Goal: Use online tool/utility: Utilize a website feature to perform a specific function

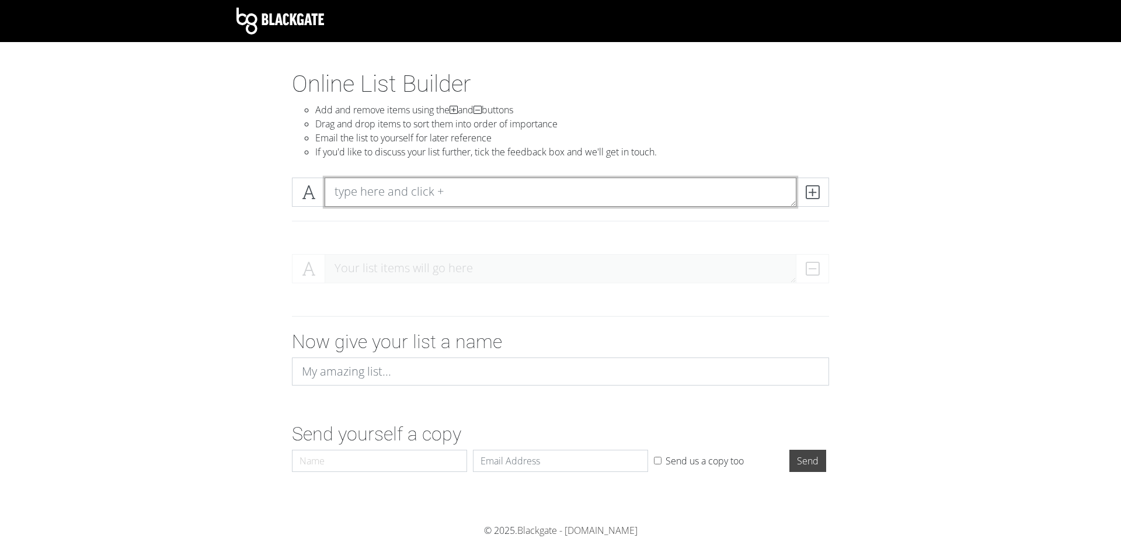
click at [436, 189] on textarea at bounding box center [561, 191] width 472 height 29
type textarea "asd"
click at [480, 242] on div "asd" at bounding box center [560, 206] width 665 height 76
click at [801, 194] on span at bounding box center [812, 191] width 33 height 29
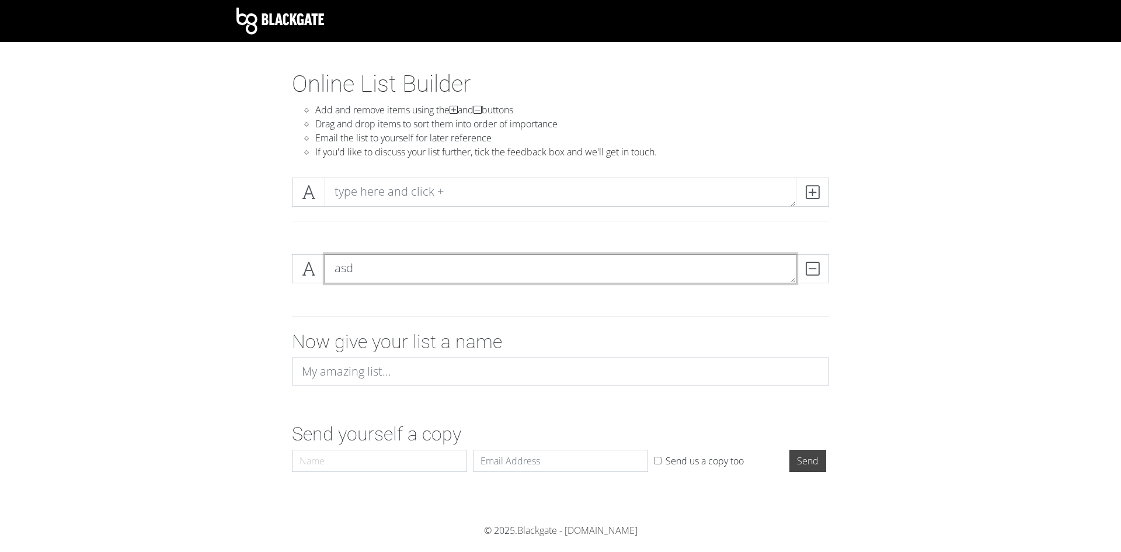
click at [466, 276] on textarea "asd" at bounding box center [561, 268] width 472 height 29
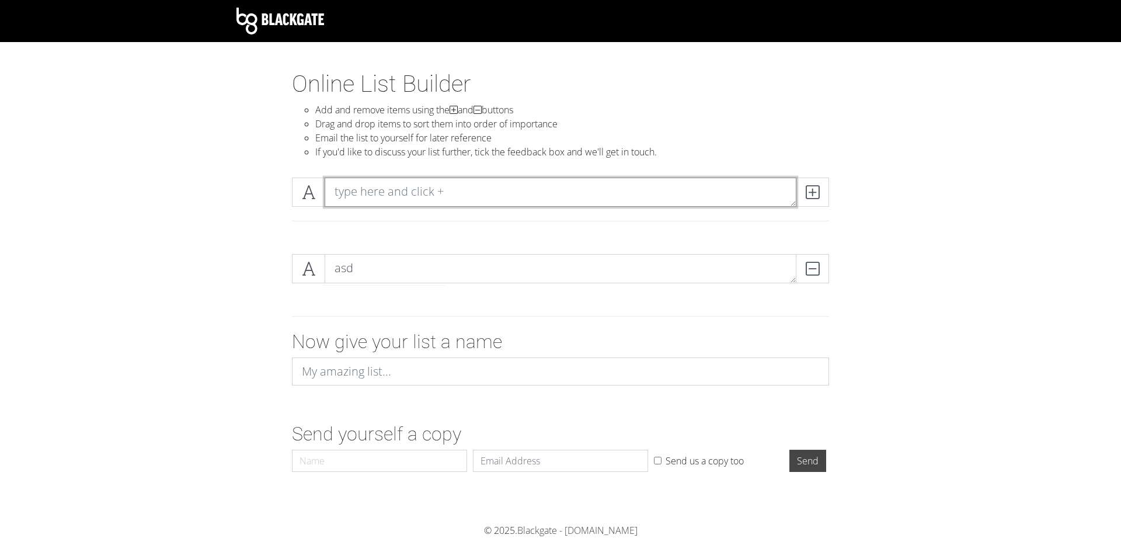
click at [433, 186] on textarea at bounding box center [561, 191] width 472 height 29
type textarea "werg"
click at [467, 243] on div "werg" at bounding box center [560, 206] width 665 height 76
drag, startPoint x: 327, startPoint y: 195, endPoint x: 392, endPoint y: 236, distance: 76.6
click at [392, 238] on div "werg" at bounding box center [560, 206] width 665 height 76
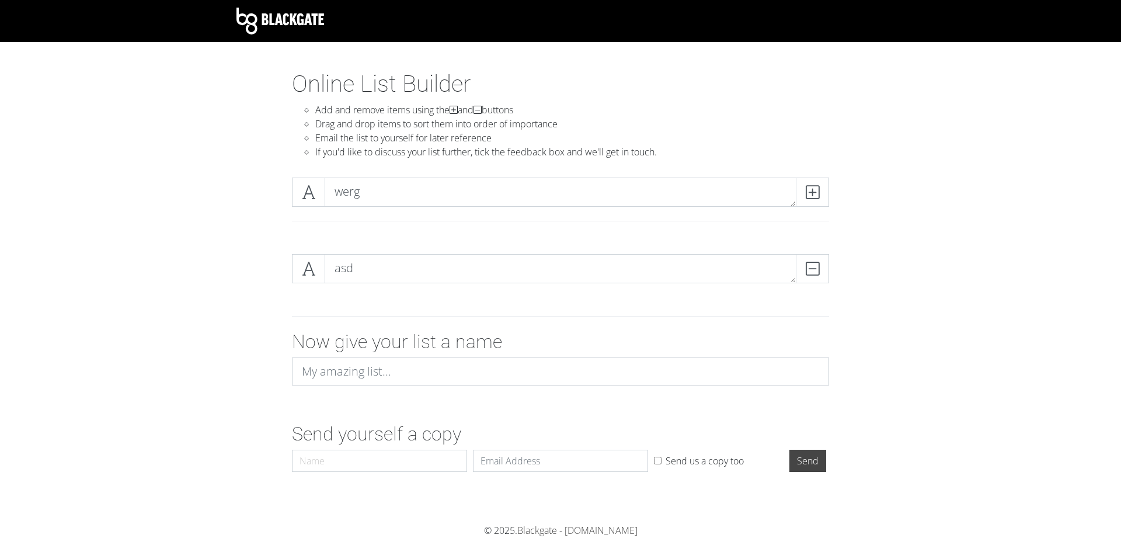
drag, startPoint x: 367, startPoint y: 212, endPoint x: 366, endPoint y: 219, distance: 6.5
click at [367, 215] on div "werg" at bounding box center [560, 206] width 554 height 58
click at [293, 193] on span at bounding box center [308, 191] width 33 height 29
click at [293, 195] on span at bounding box center [308, 191] width 33 height 29
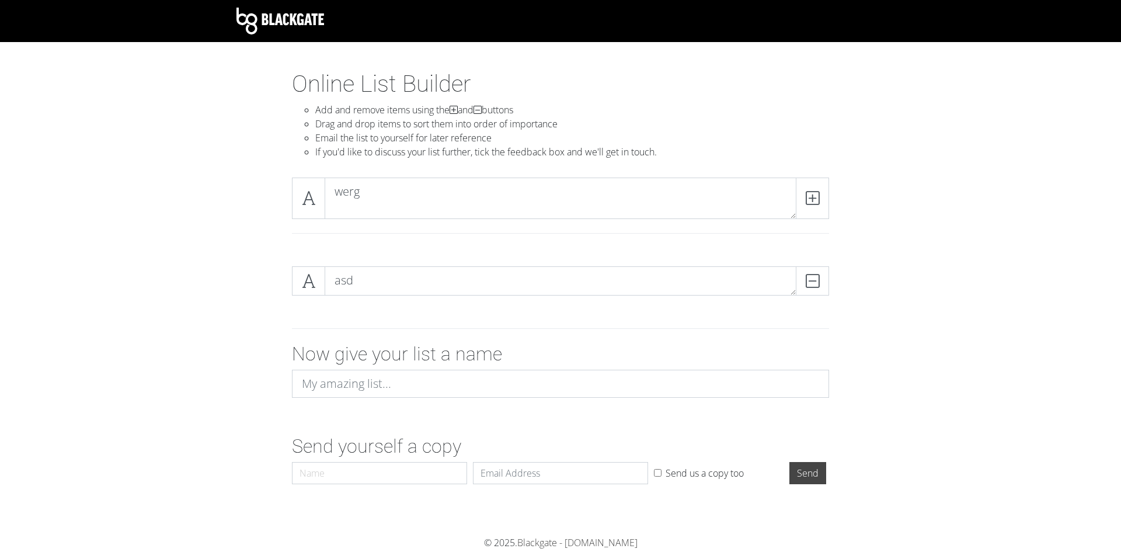
drag, startPoint x: 792, startPoint y: 204, endPoint x: 778, endPoint y: 217, distance: 18.6
click at [778, 217] on textarea "werg" at bounding box center [561, 197] width 472 height 41
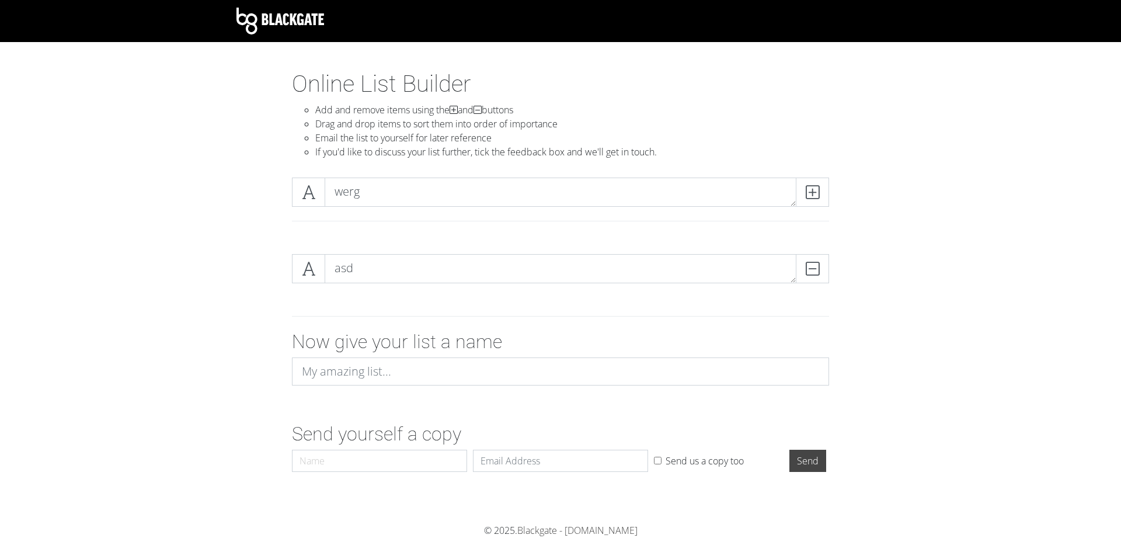
drag, startPoint x: 790, startPoint y: 217, endPoint x: 694, endPoint y: 204, distance: 96.6
click at [694, 204] on textarea "werg" at bounding box center [561, 191] width 472 height 29
drag, startPoint x: 681, startPoint y: 191, endPoint x: 685, endPoint y: 213, distance: 22.6
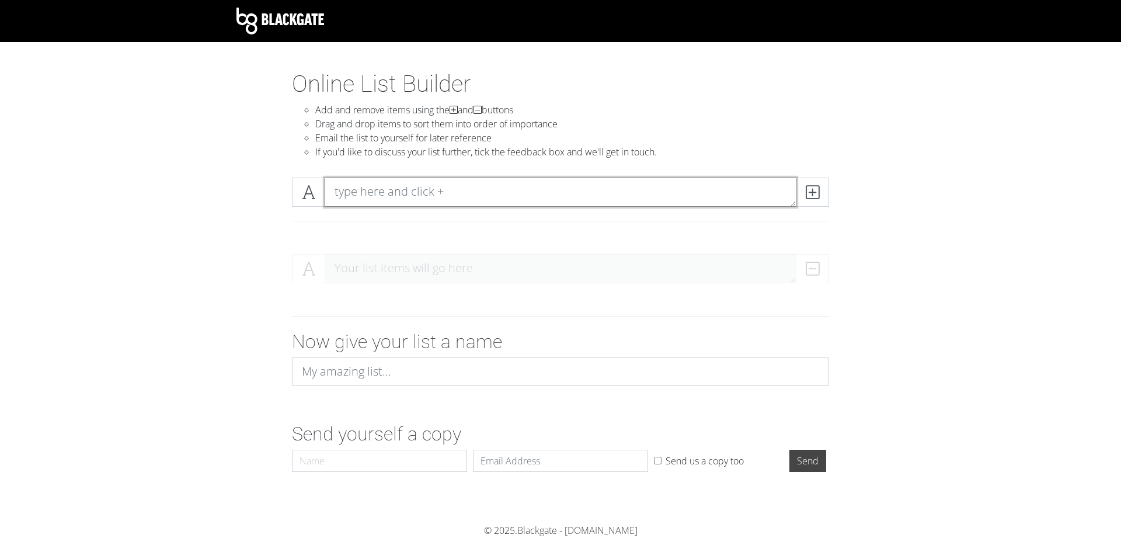
click at [428, 184] on textarea at bounding box center [561, 191] width 472 height 29
type textarea "asdf"
click at [439, 217] on div at bounding box center [560, 221] width 554 height 10
click at [821, 189] on span at bounding box center [812, 191] width 33 height 29
type textarea "asdf"
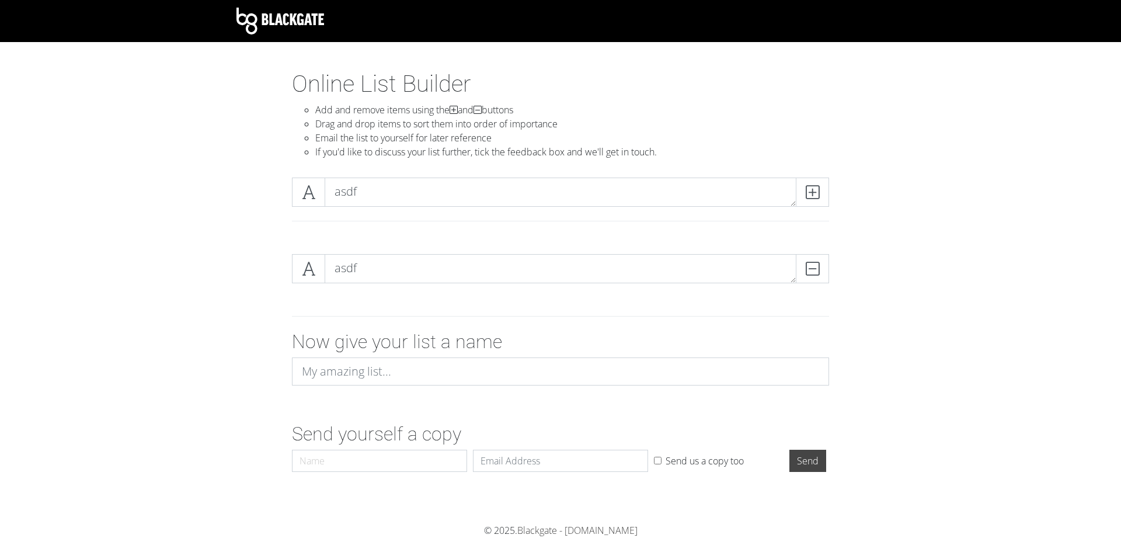
click at [466, 242] on div "asdf" at bounding box center [560, 206] width 665 height 76
drag, startPoint x: 318, startPoint y: 194, endPoint x: 312, endPoint y: 278, distance: 83.6
click at [321, 287] on section "Online List Builder Add and remove items using the and buttons Drag and drop it…" at bounding box center [560, 297] width 1121 height 454
click at [816, 197] on icon at bounding box center [811, 192] width 13 height 12
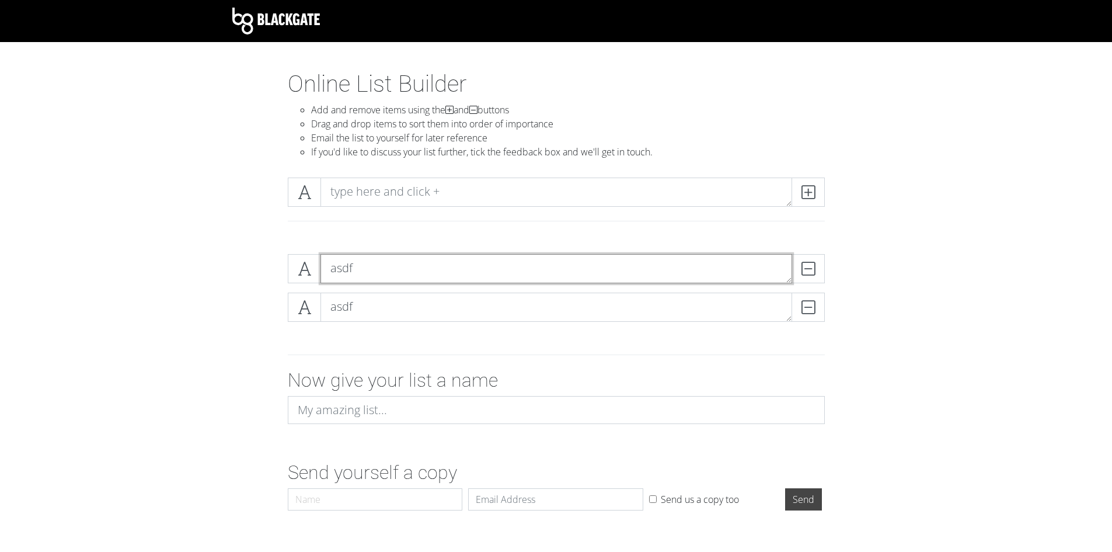
click at [362, 261] on textarea "asdf" at bounding box center [556, 268] width 472 height 29
click at [396, 307] on textarea "asdf" at bounding box center [556, 306] width 472 height 29
type textarea "a"
type textarea "alien"
click at [365, 275] on textarea "asdf" at bounding box center [556, 268] width 472 height 29
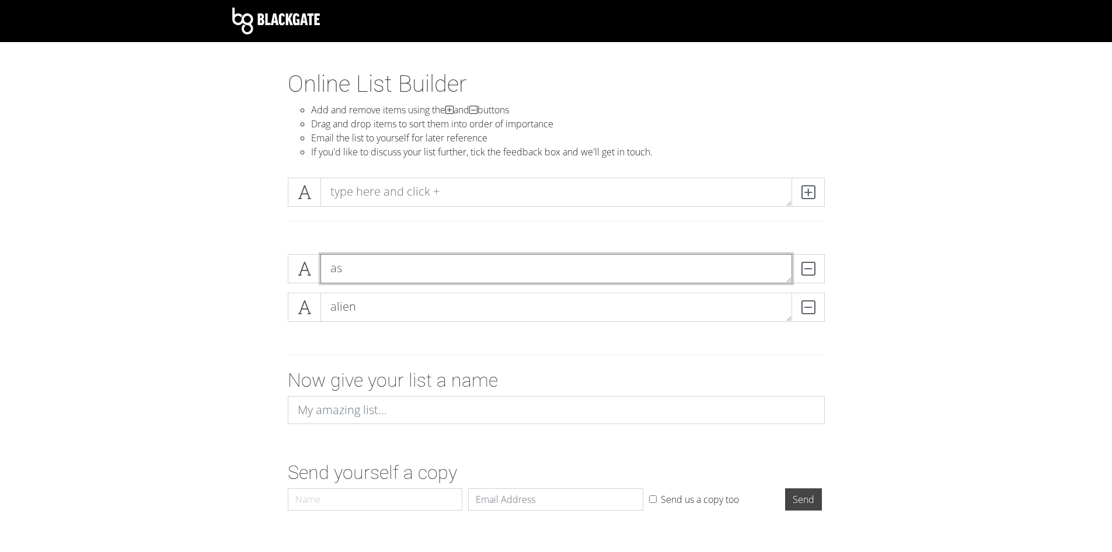
type textarea "a"
type textarea "aliens"
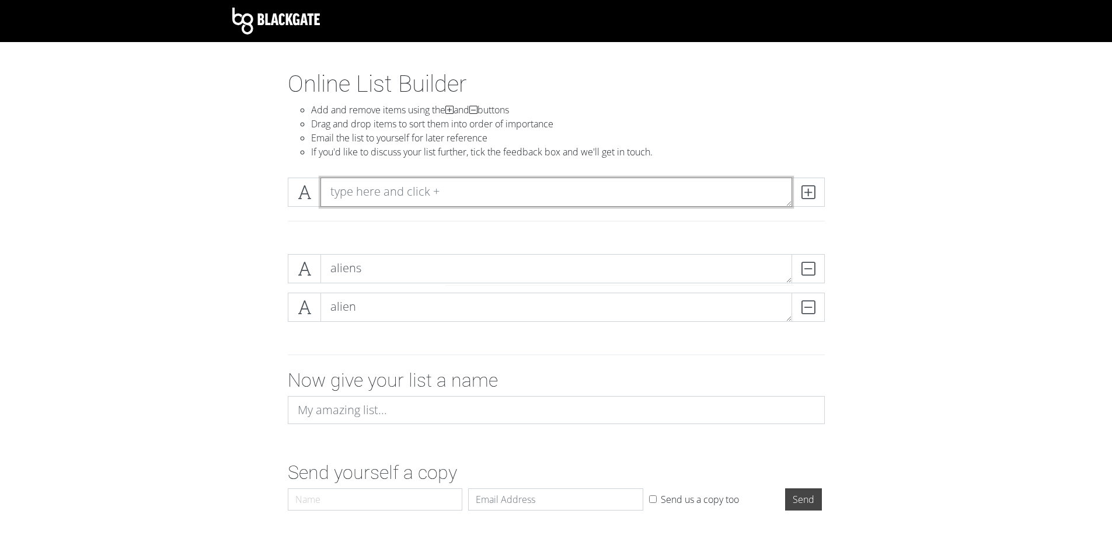
click at [406, 187] on textarea at bounding box center [556, 191] width 472 height 29
type textarea "AVP"
click at [813, 197] on icon at bounding box center [807, 192] width 13 height 12
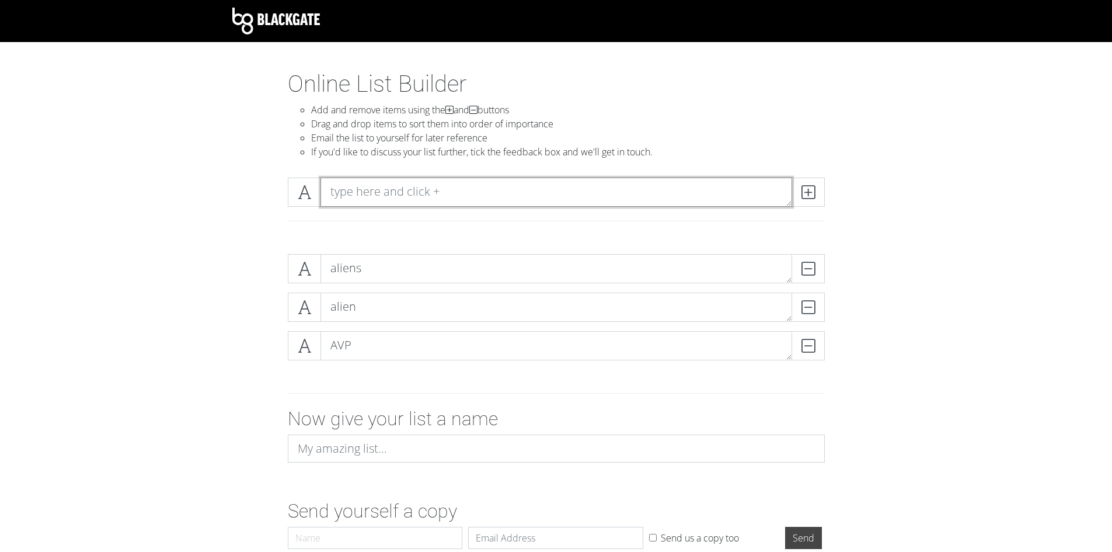
click at [472, 192] on textarea at bounding box center [556, 191] width 472 height 29
type textarea "a"
type textarea "AVP 2"
click at [817, 193] on span at bounding box center [807, 191] width 33 height 29
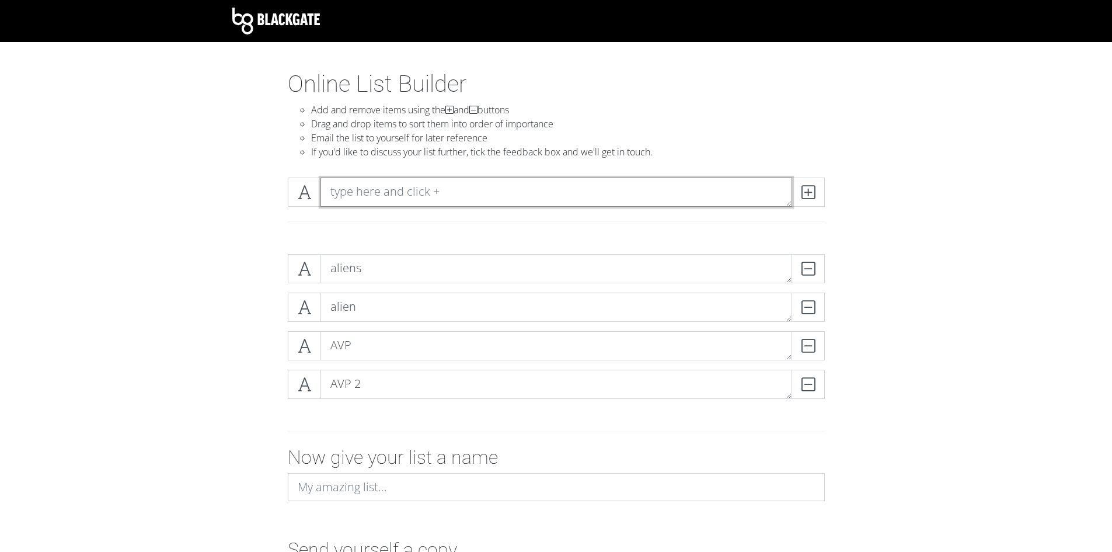
click at [597, 186] on textarea at bounding box center [556, 191] width 472 height 29
type textarea "A"
type textarea "alien 3"
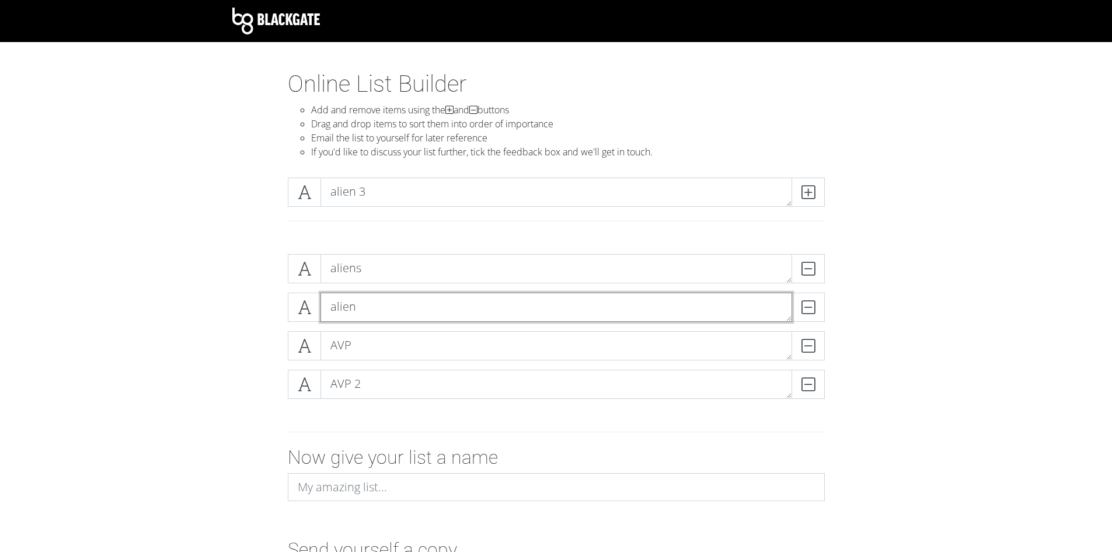
click at [336, 310] on textarea "alien" at bounding box center [556, 306] width 472 height 29
type textarea "Alien"
click at [337, 266] on textarea "aliens" at bounding box center [556, 268] width 472 height 29
type textarea "Aliens"
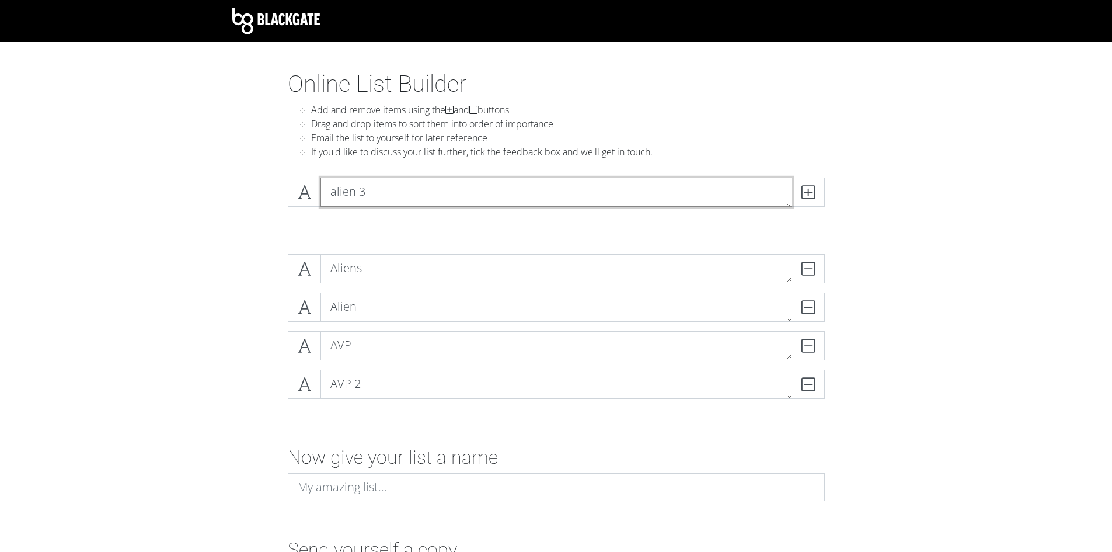
click at [337, 189] on textarea "alien 3" at bounding box center [556, 191] width 472 height 29
type textarea "Alien 3"
click at [353, 231] on div at bounding box center [556, 225] width 554 height 19
click at [806, 193] on icon at bounding box center [807, 192] width 13 height 12
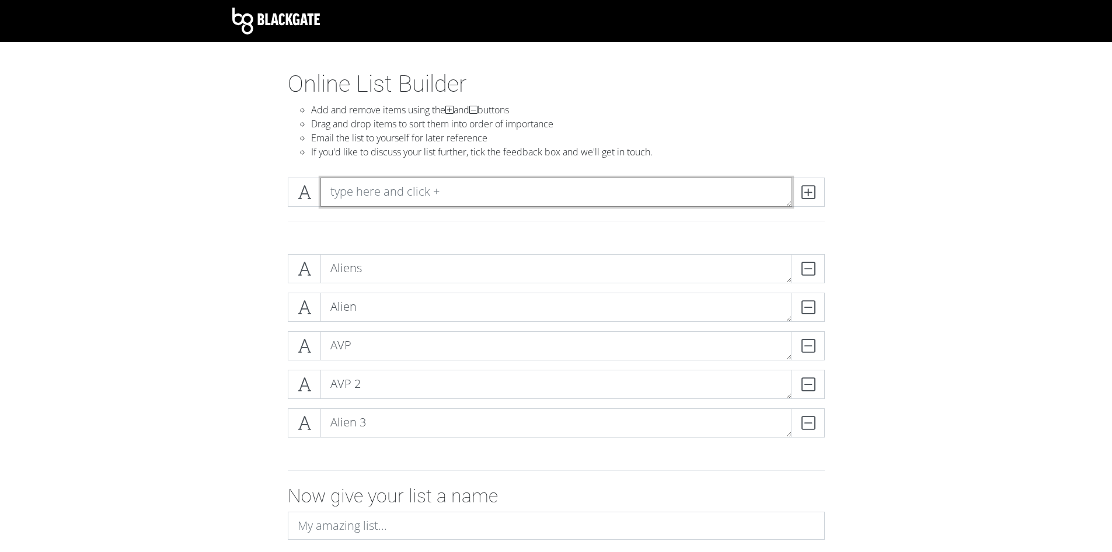
click at [453, 191] on textarea at bounding box center [556, 191] width 472 height 29
type textarea "Predator"
click at [817, 196] on span at bounding box center [807, 191] width 33 height 29
click at [519, 187] on textarea at bounding box center [556, 191] width 472 height 29
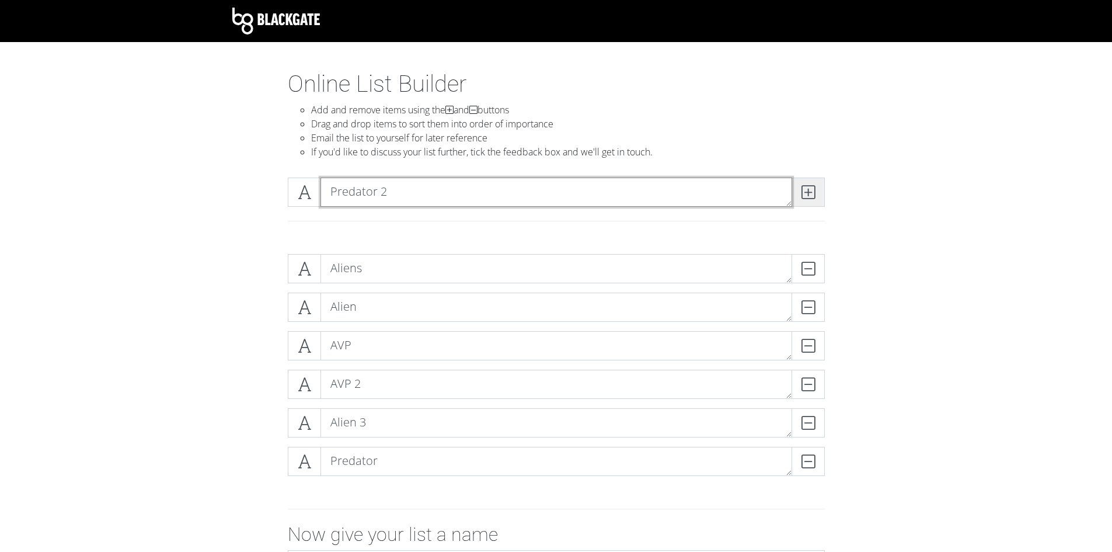
type textarea "Predator 2"
click at [805, 191] on icon at bounding box center [807, 192] width 13 height 12
click at [443, 193] on textarea at bounding box center [556, 191] width 472 height 29
click at [389, 192] on textarea "Alien: Ressurection" at bounding box center [556, 191] width 472 height 29
type textarea "Alien: Resurection"
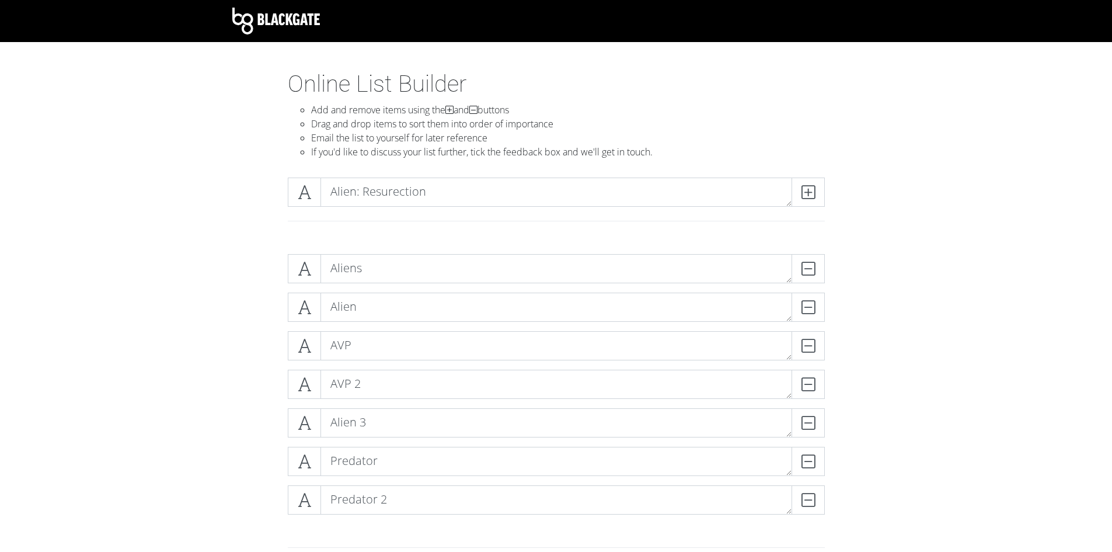
click at [499, 225] on div at bounding box center [556, 221] width 554 height 10
click at [809, 193] on icon at bounding box center [807, 192] width 13 height 12
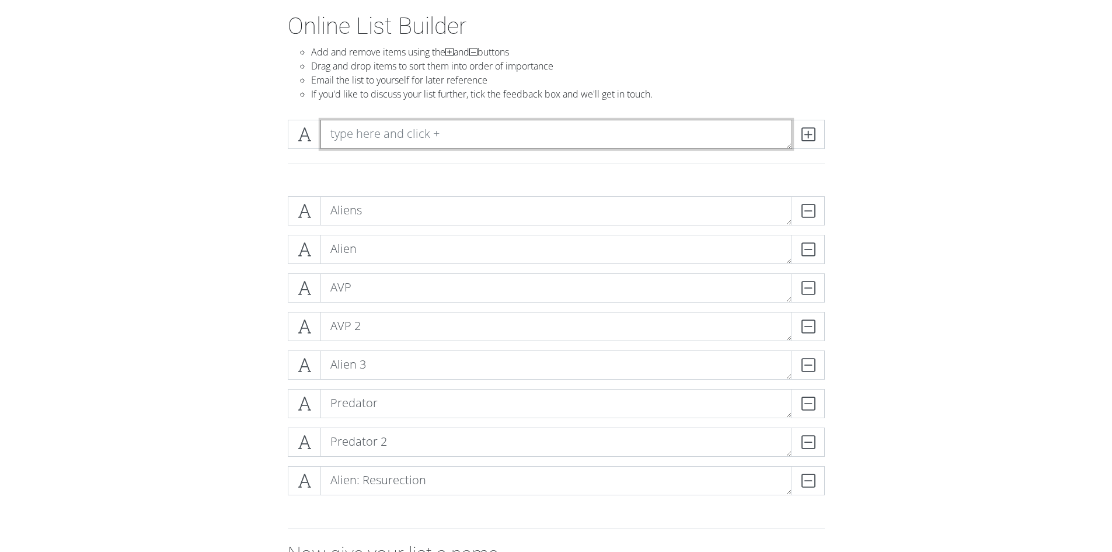
scroll to position [22, 0]
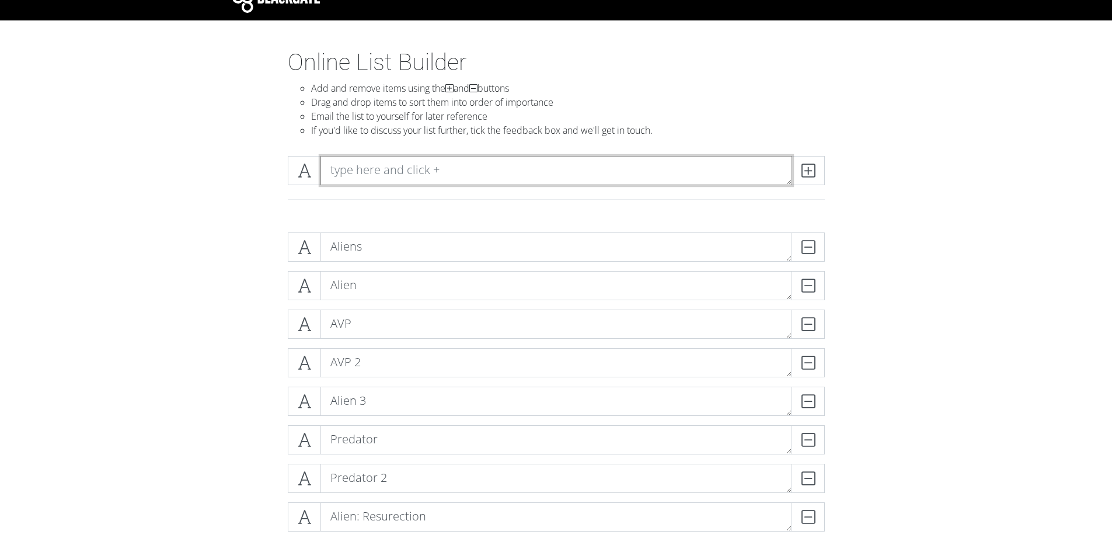
click at [396, 171] on textarea at bounding box center [556, 170] width 472 height 29
type textarea "Predators"
click at [817, 170] on span at bounding box center [807, 170] width 33 height 29
type textarea "Prey"
click at [814, 169] on icon at bounding box center [807, 171] width 13 height 12
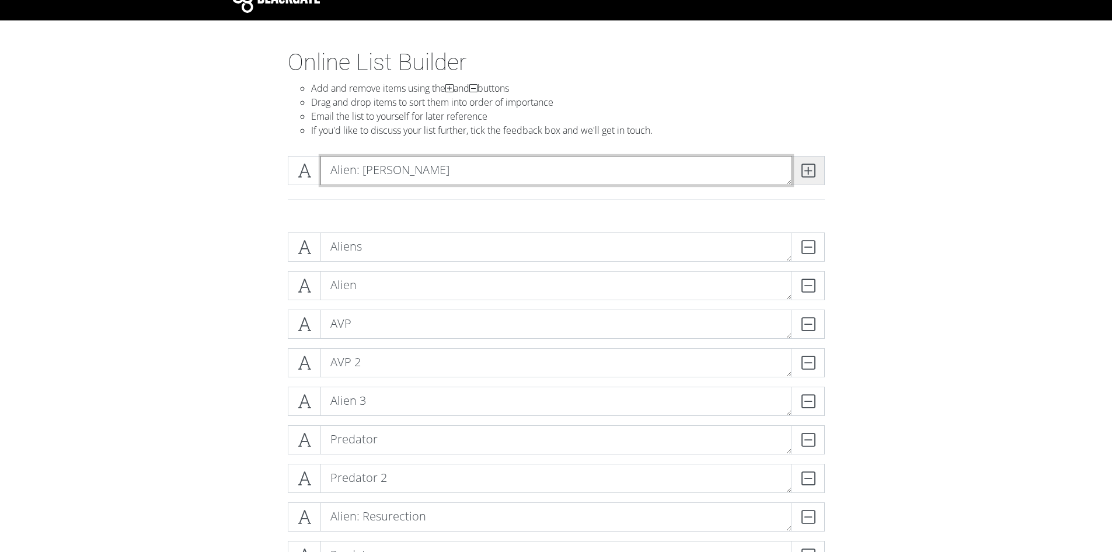
type textarea "Alien: [PERSON_NAME]"
click at [804, 175] on icon at bounding box center [807, 171] width 13 height 12
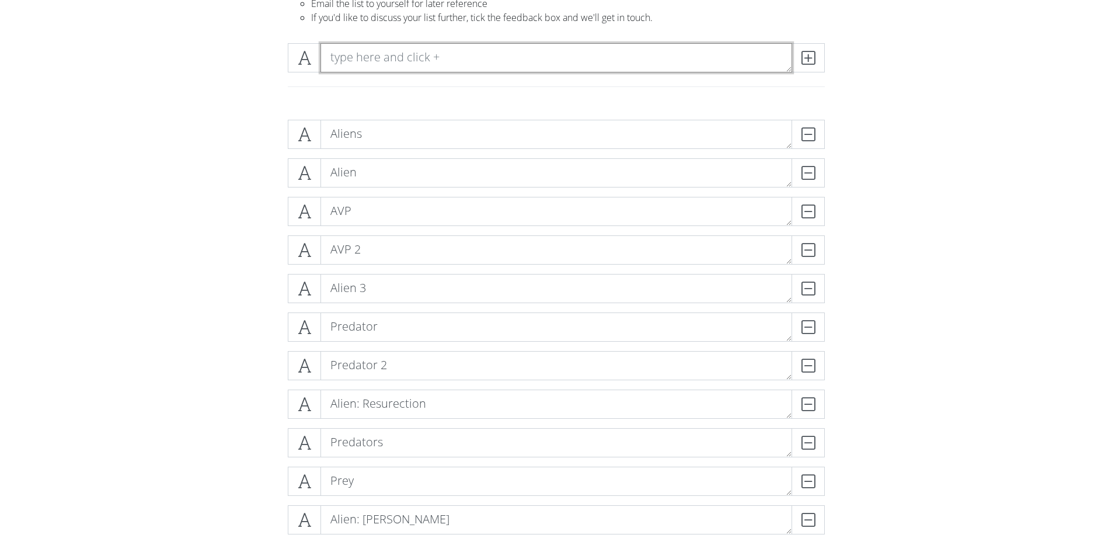
scroll to position [117, 0]
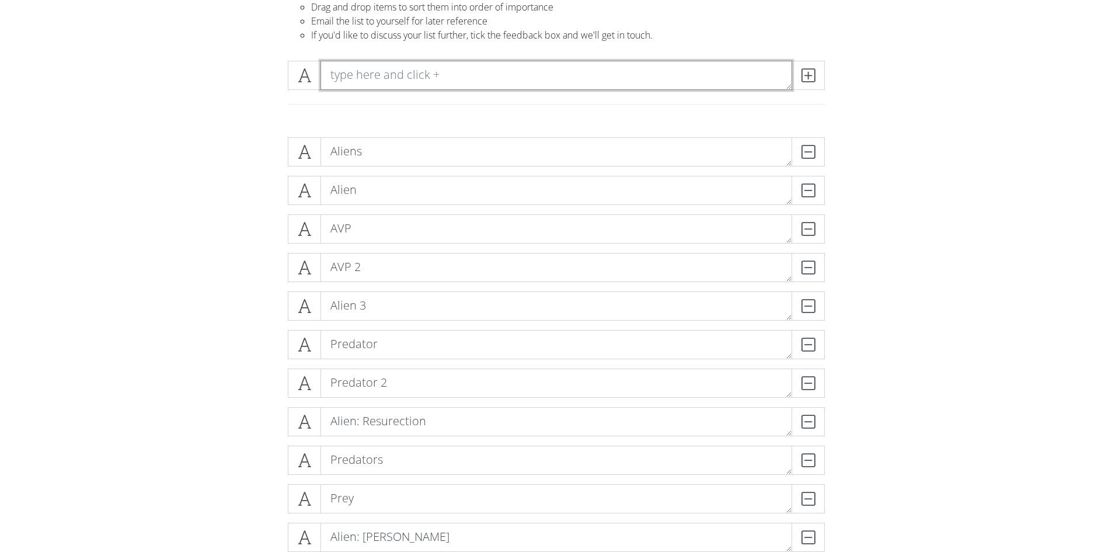
click at [397, 74] on textarea at bounding box center [556, 75] width 472 height 29
type textarea "Prometheus"
click at [814, 77] on icon at bounding box center [807, 75] width 13 height 12
type textarea "Alien: Covenant"
click at [810, 75] on icon at bounding box center [807, 75] width 13 height 12
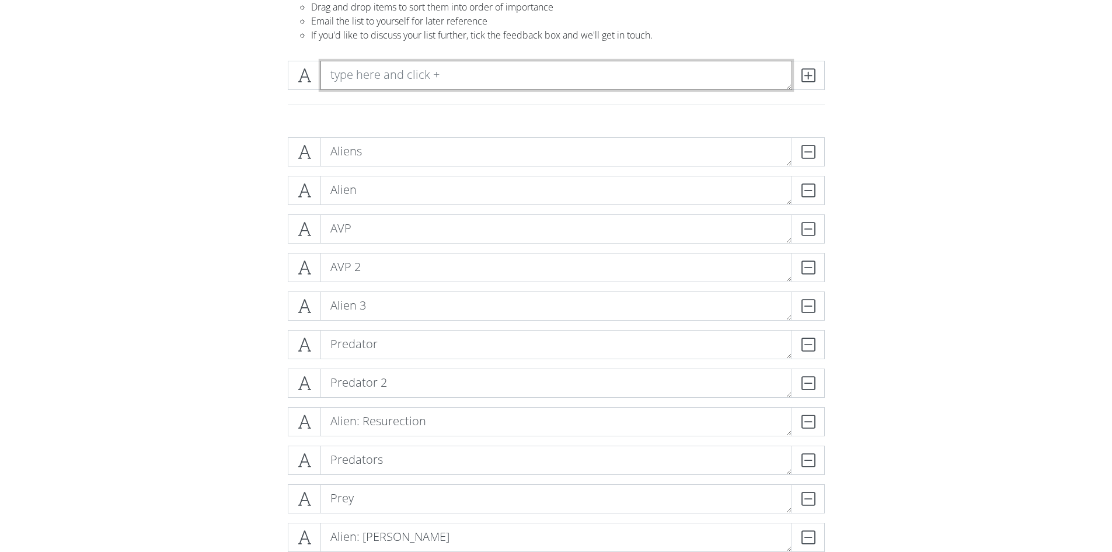
click at [393, 75] on textarea at bounding box center [556, 75] width 472 height 29
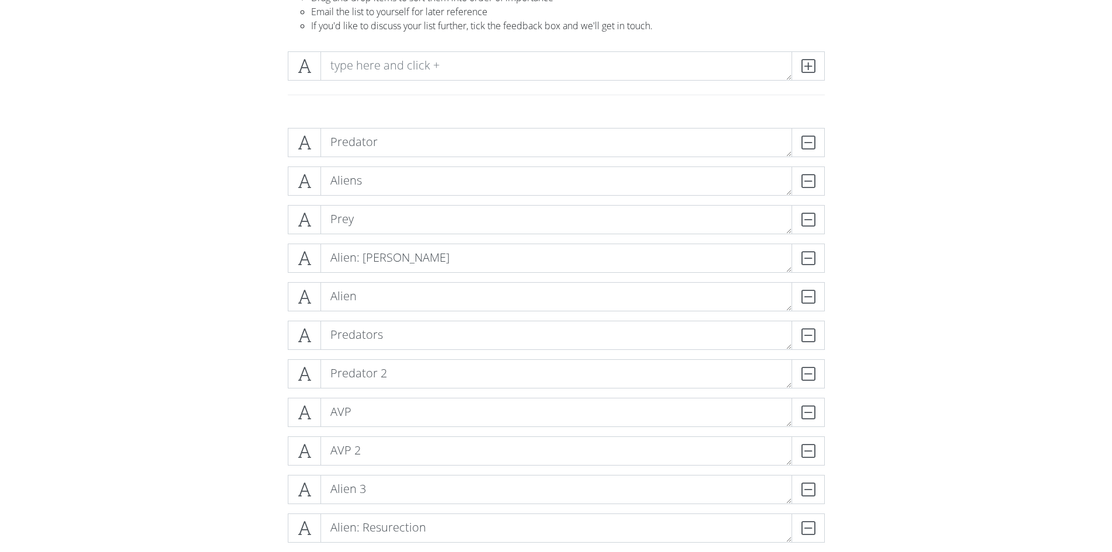
scroll to position [58, 0]
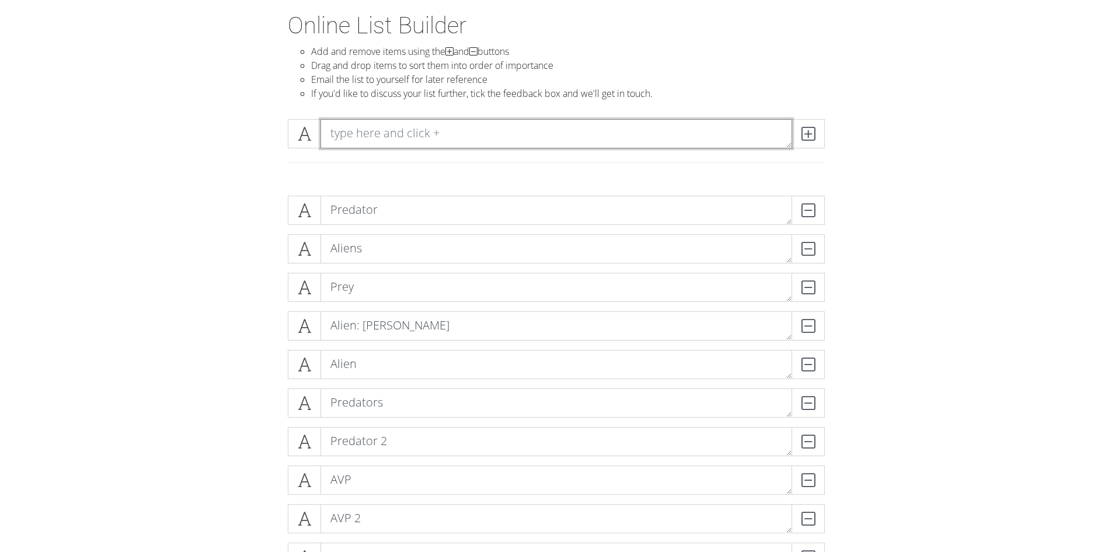
click at [400, 132] on textarea at bounding box center [556, 133] width 472 height 29
type textarea "The Predator"
click at [511, 166] on div at bounding box center [556, 163] width 554 height 10
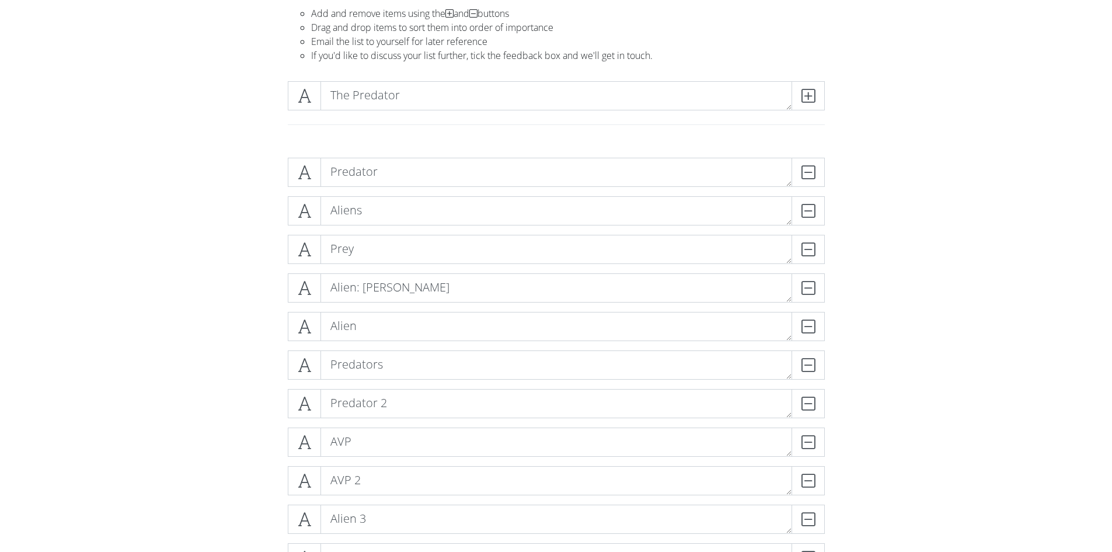
scroll to position [117, 0]
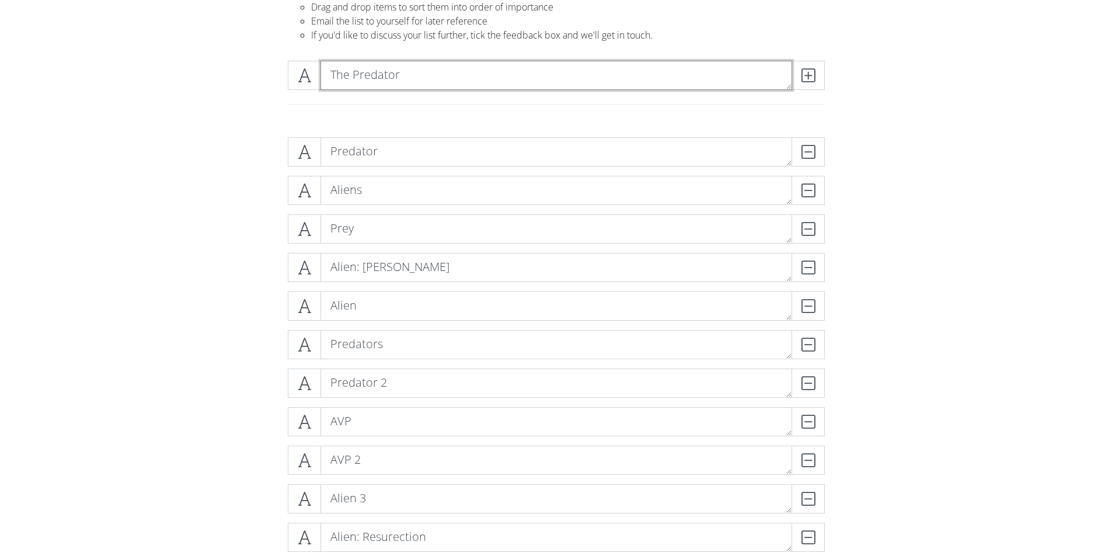
drag, startPoint x: 392, startPoint y: 73, endPoint x: 472, endPoint y: 185, distance: 138.0
click at [425, 238] on section "Online List Builder Add and remove items using the and buttons Drag and drop it…" at bounding box center [556, 411] width 1112 height 916
click at [798, 71] on span at bounding box center [807, 75] width 33 height 29
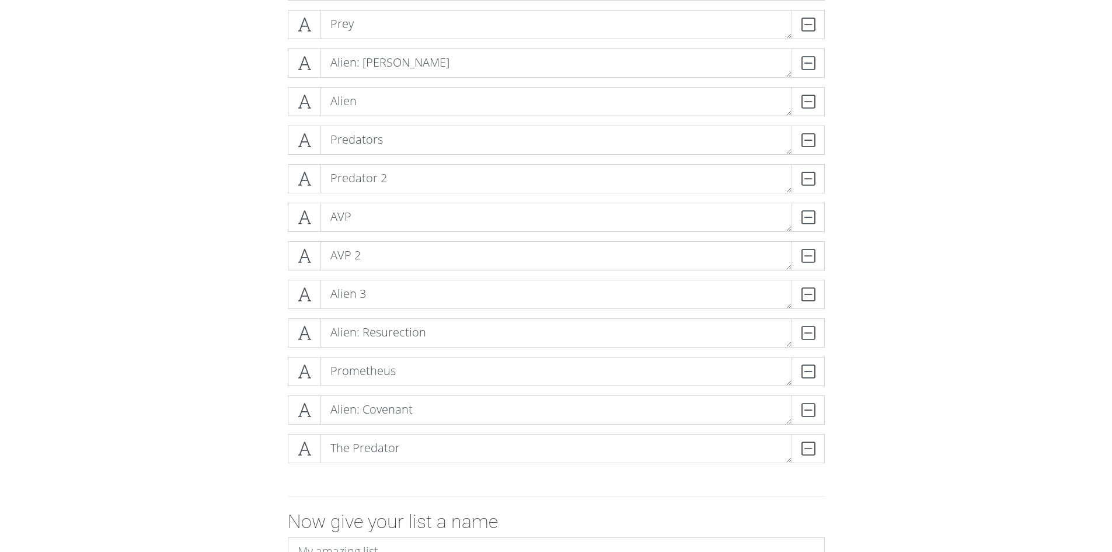
scroll to position [292, 0]
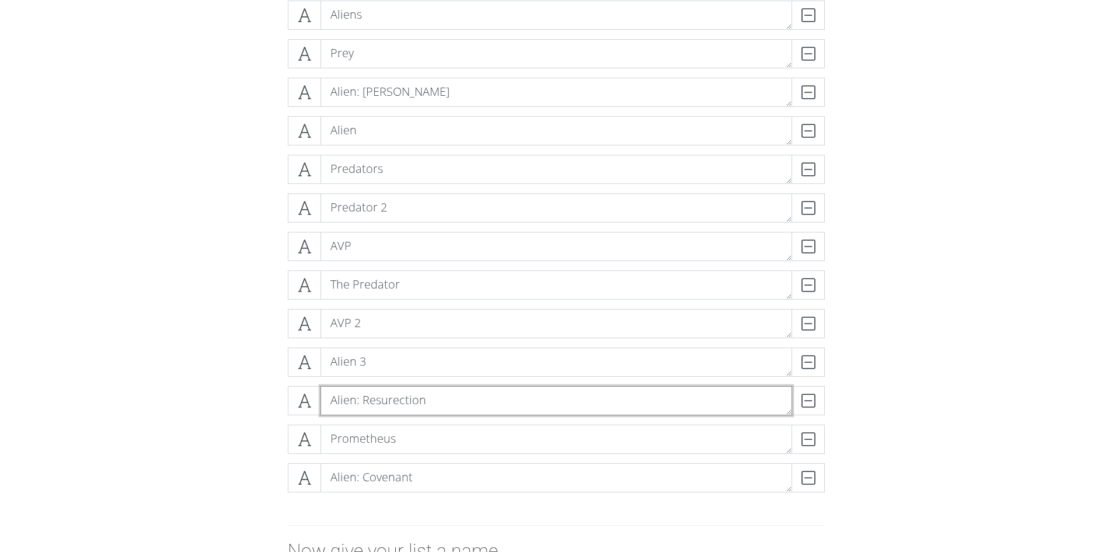
drag, startPoint x: 416, startPoint y: 397, endPoint x: 421, endPoint y: 486, distance: 88.8
click at [421, 486] on div "Predator DELETE Aliens DELETE Prey DELETE Alien: Romulus DELETE Alien DELETE Pr…" at bounding box center [556, 231] width 537 height 539
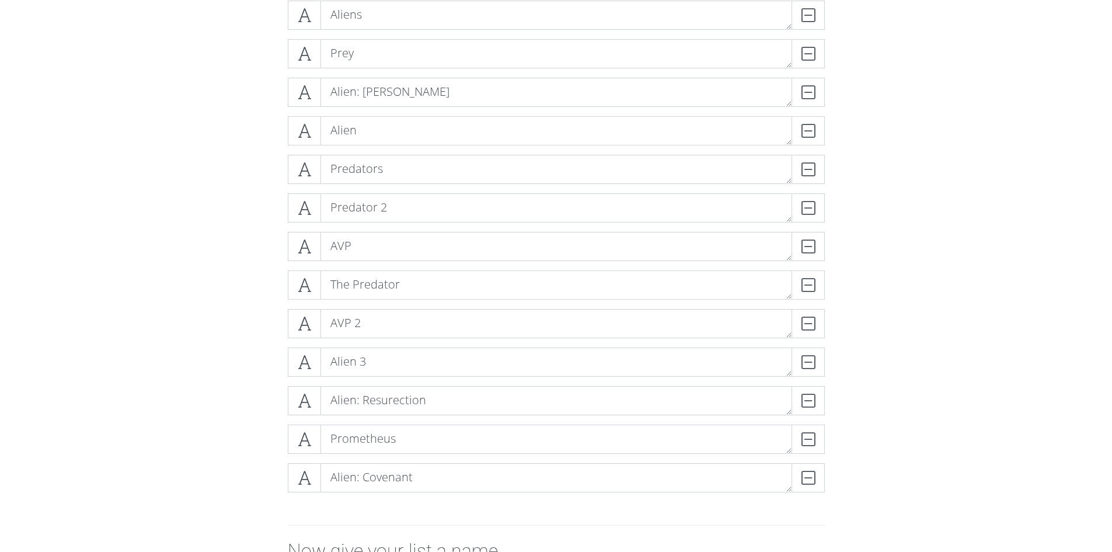
click at [569, 512] on div at bounding box center [556, 525] width 665 height 29
click at [237, 319] on div "Predator DELETE Aliens DELETE Prey DELETE Alien: Romulus DELETE Alien DELETE Pr…" at bounding box center [556, 232] width 665 height 558
click at [936, 369] on form "Predator DELETE Aliens DELETE Prey DELETE Alien: Romulus DELETE Alien DELETE Pr…" at bounding box center [556, 319] width 1112 height 733
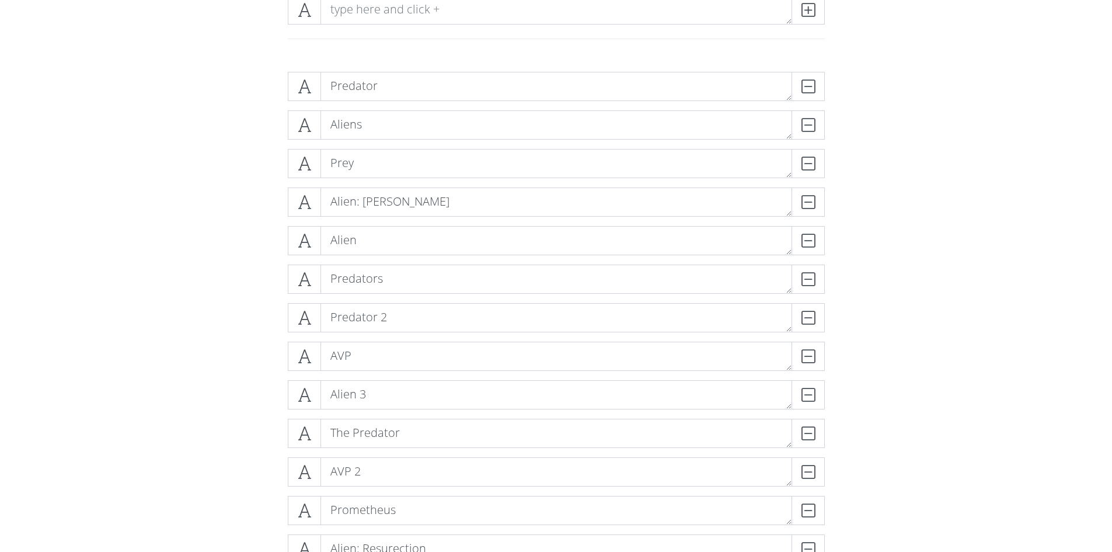
scroll to position [240, 0]
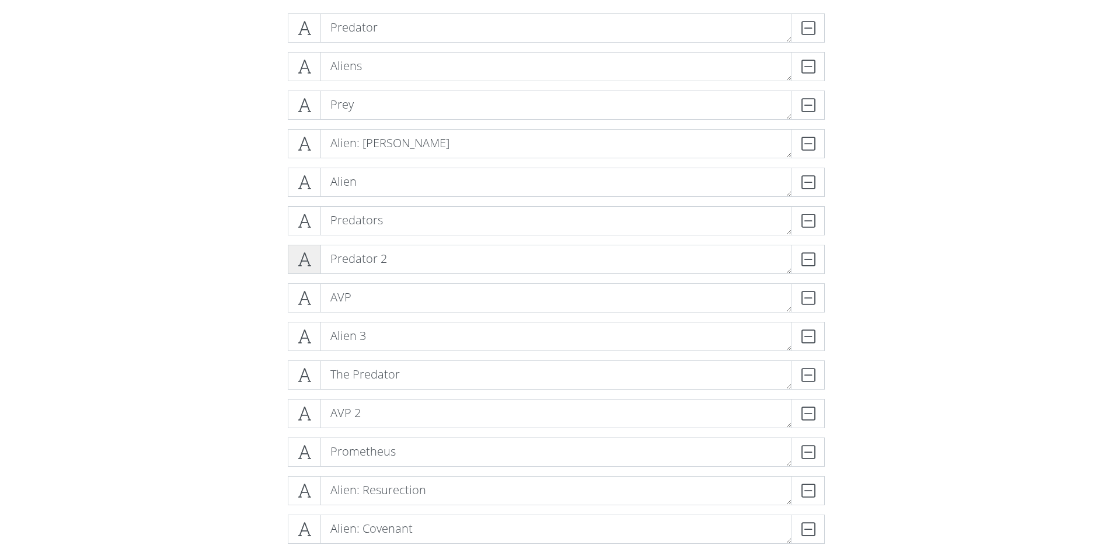
click at [301, 254] on icon at bounding box center [304, 259] width 13 height 12
click at [306, 27] on icon at bounding box center [304, 28] width 13 height 12
click at [304, 72] on icon at bounding box center [304, 67] width 13 height 12
click at [301, 103] on icon at bounding box center [304, 105] width 13 height 12
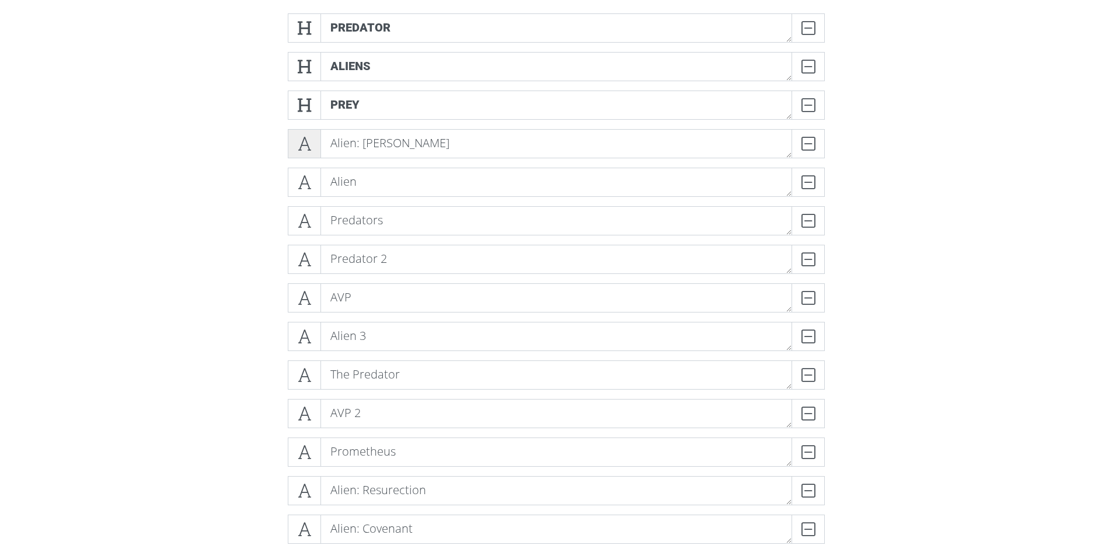
click at [306, 148] on icon at bounding box center [304, 144] width 13 height 12
click at [300, 183] on icon at bounding box center [304, 182] width 13 height 12
click at [305, 190] on span at bounding box center [304, 182] width 33 height 29
click at [309, 144] on icon at bounding box center [304, 144] width 13 height 12
click at [304, 102] on icon at bounding box center [304, 105] width 13 height 12
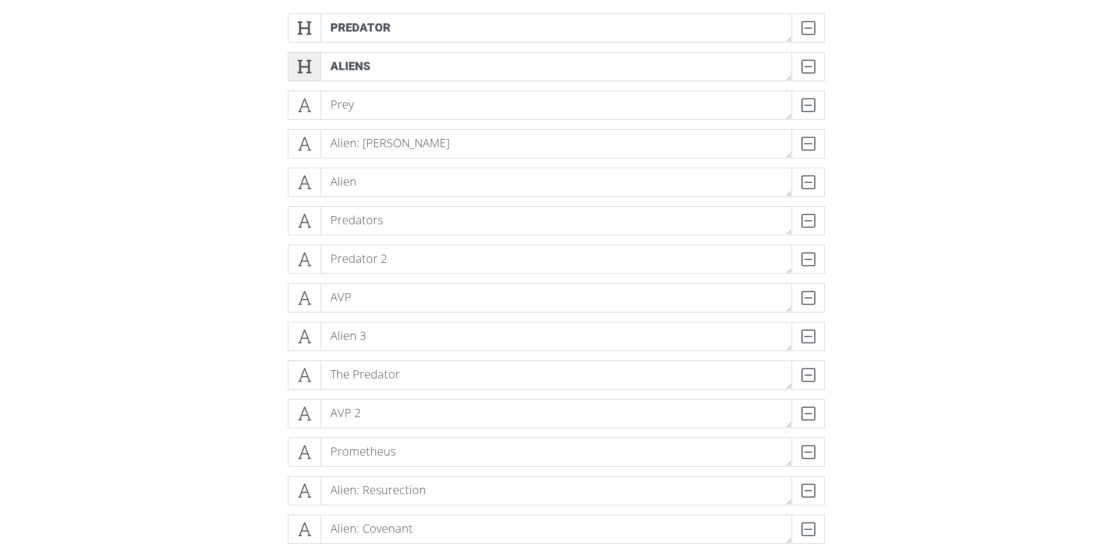
click at [303, 67] on icon at bounding box center [304, 67] width 13 height 12
click at [306, 31] on icon at bounding box center [304, 28] width 13 height 12
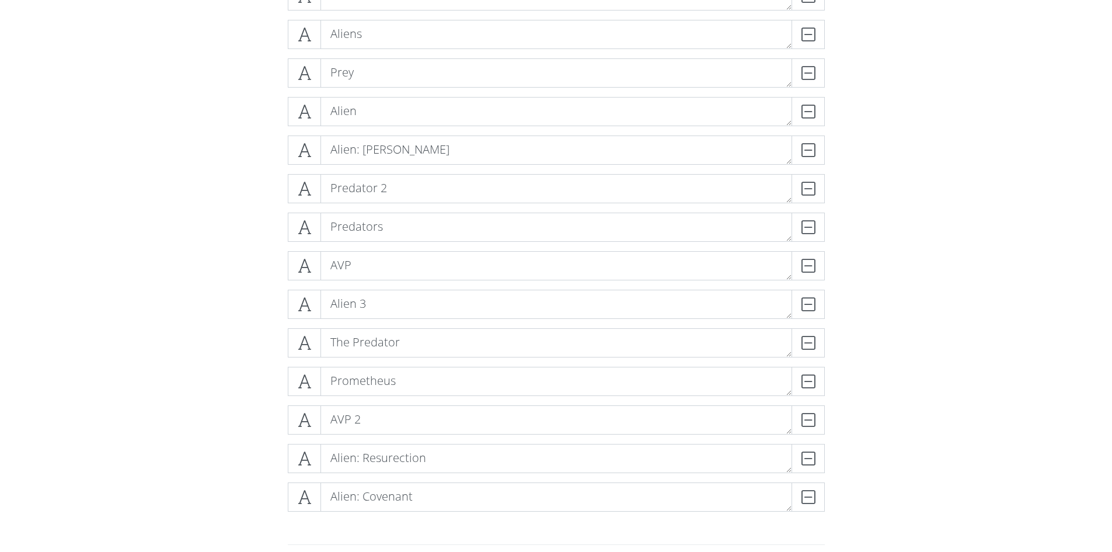
scroll to position [299, 0]
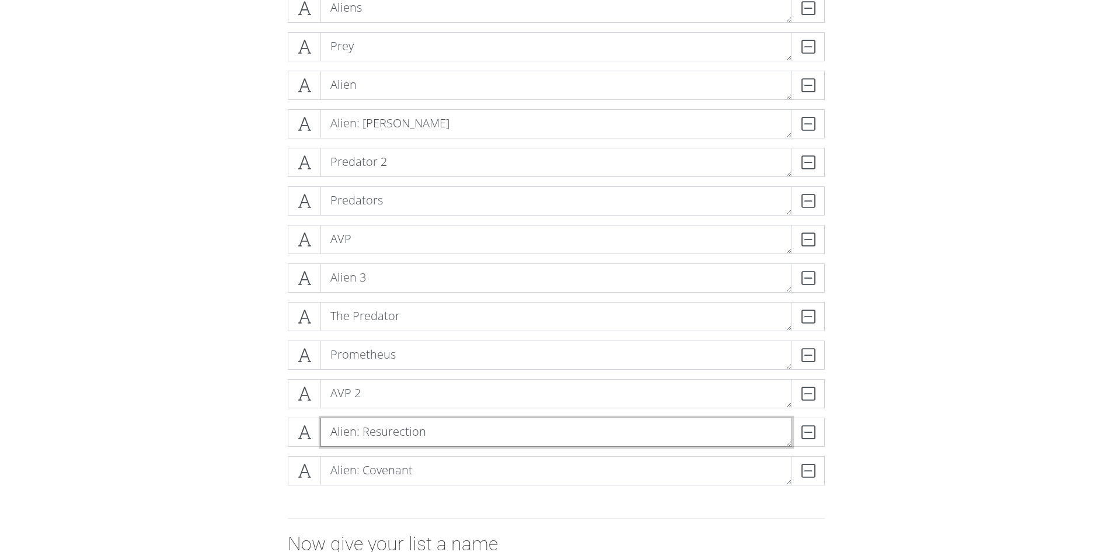
click at [380, 430] on textarea "Alien: Resurection" at bounding box center [556, 431] width 472 height 29
click at [393, 430] on textarea "Alien: Resurection" at bounding box center [556, 431] width 472 height 29
type textarea "Alien: Resurrection"
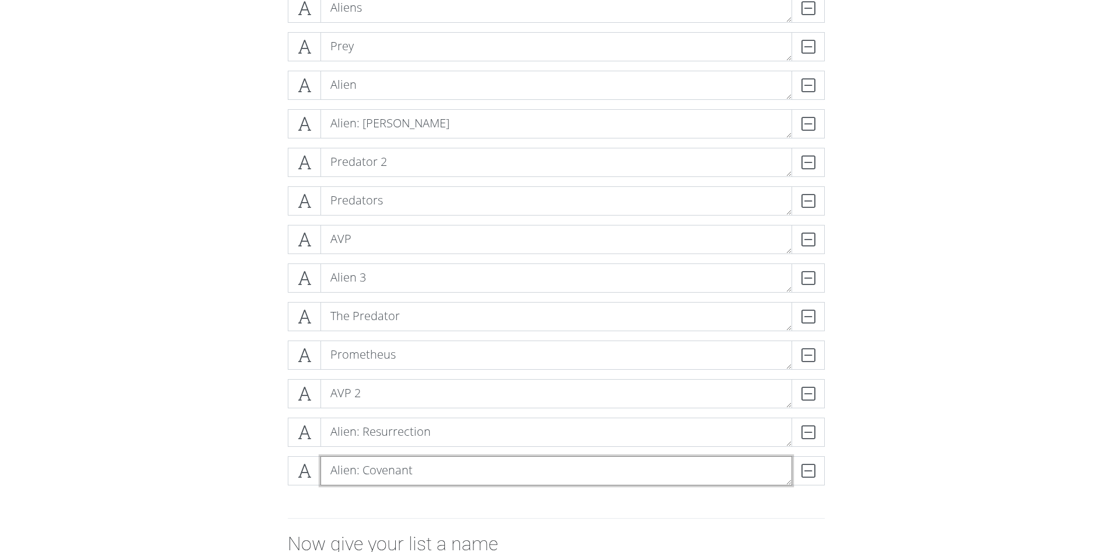
click at [542, 470] on textarea "Alien: Covenant" at bounding box center [556, 470] width 472 height 29
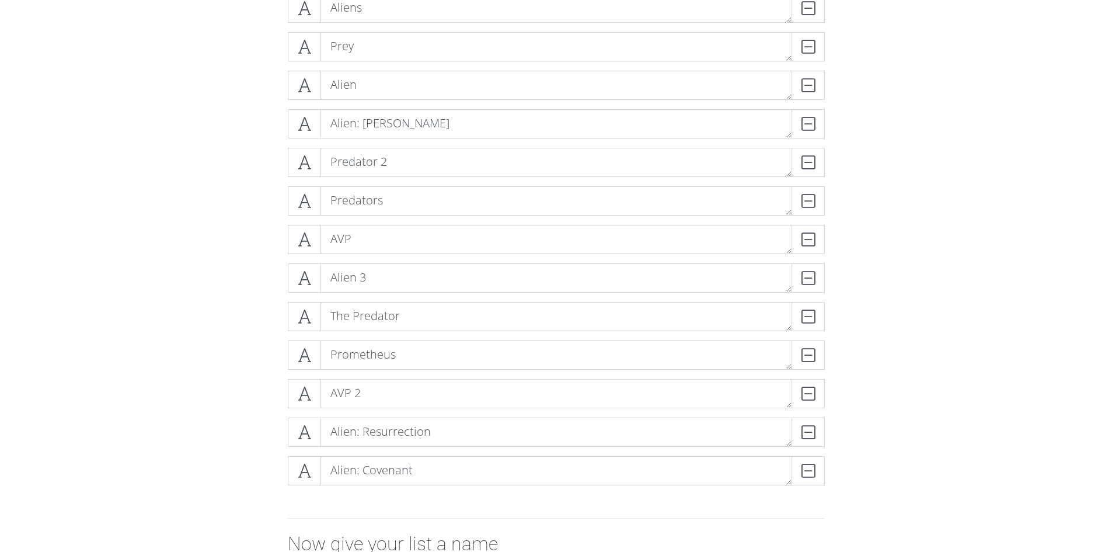
click at [909, 424] on form "Predator DELETE Aliens DELETE Prey DELETE Alien DELETE Alien: Romulus DELETE Pr…" at bounding box center [556, 312] width 1112 height 733
click at [964, 327] on form "Predator DELETE Aliens DELETE Prey DELETE Alien DELETE Alien: Romulus DELETE Pr…" at bounding box center [556, 312] width 1112 height 733
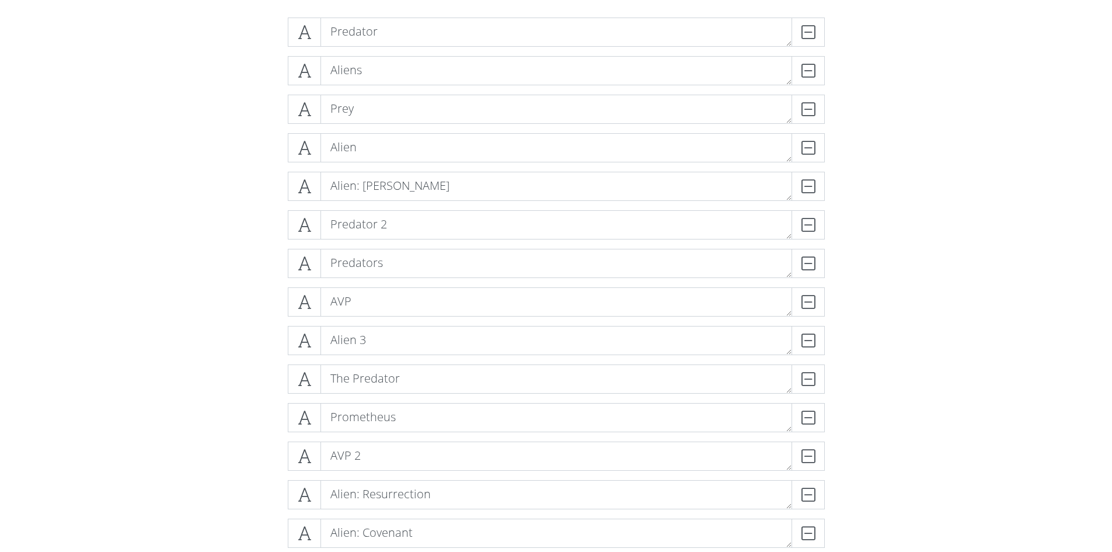
scroll to position [243, 0]
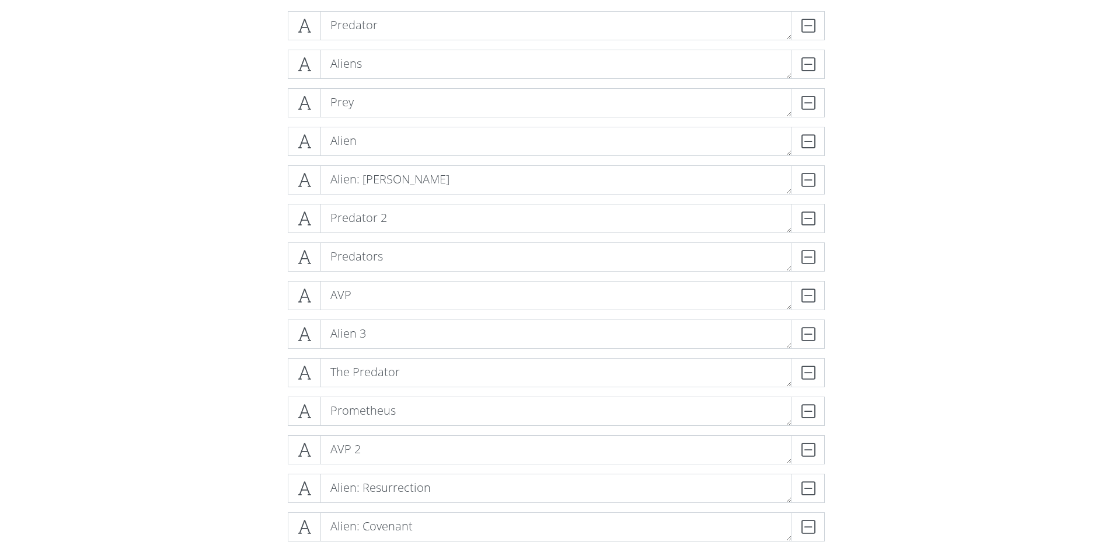
click at [845, 320] on div "Predator DELETE Aliens DELETE Prey DELETE Alien DELETE Alien: Romulus DELETE Pr…" at bounding box center [556, 281] width 665 height 558
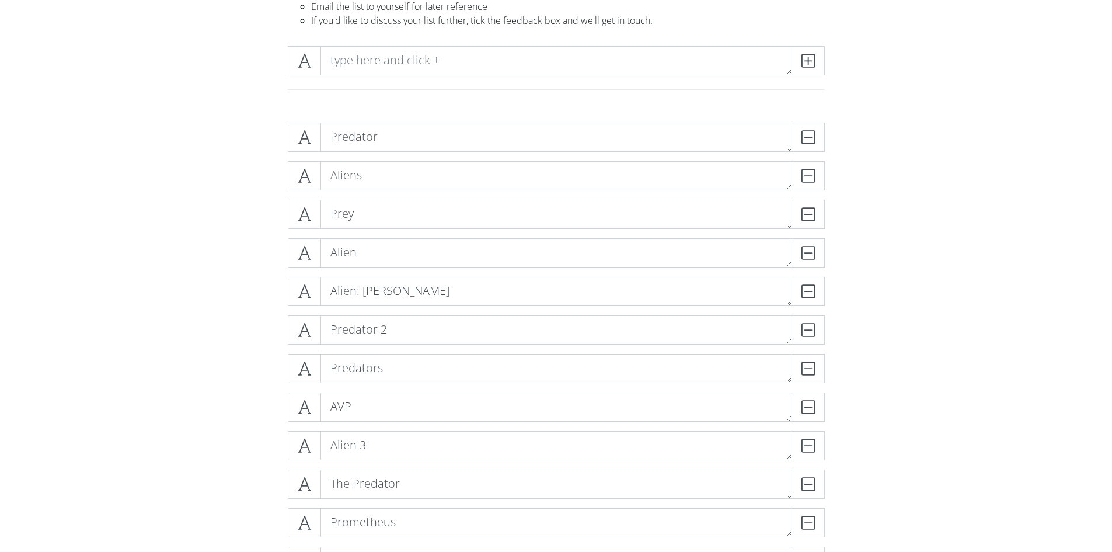
scroll to position [0, 0]
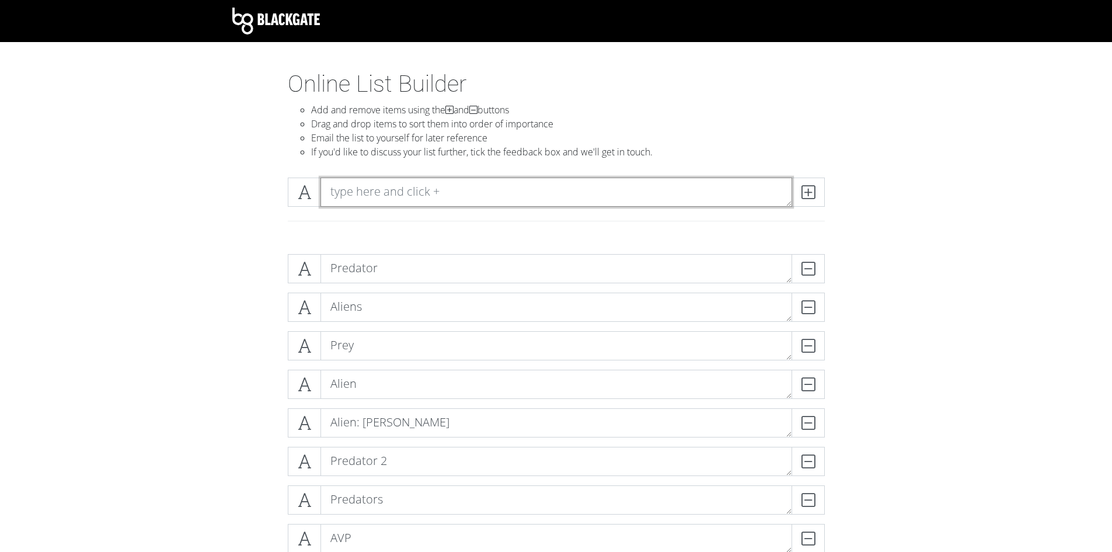
click at [442, 191] on textarea at bounding box center [556, 191] width 472 height 29
type textarea "Terminator 2"
click at [817, 189] on span at bounding box center [807, 191] width 33 height 29
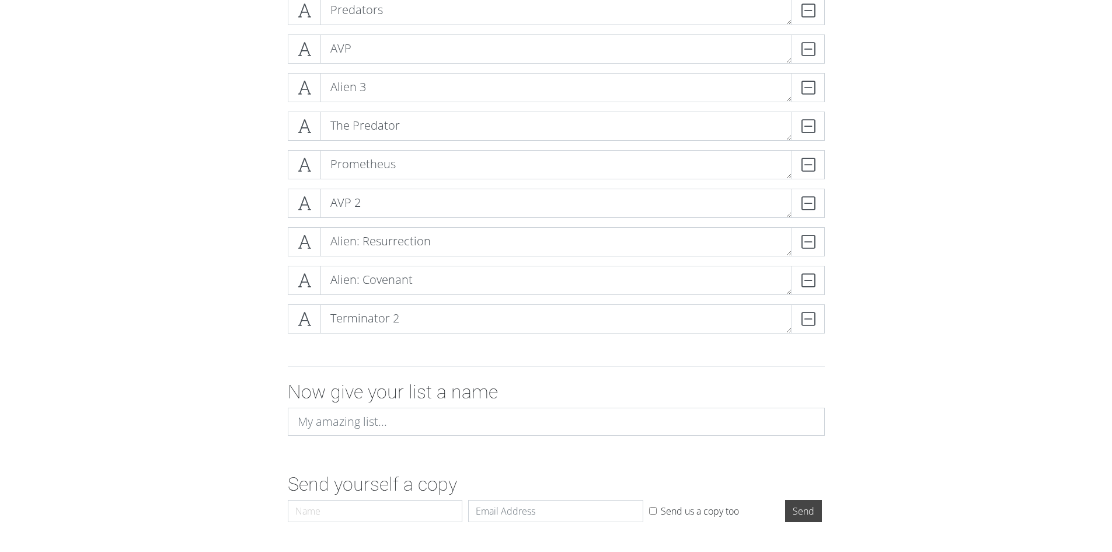
scroll to position [525, 0]
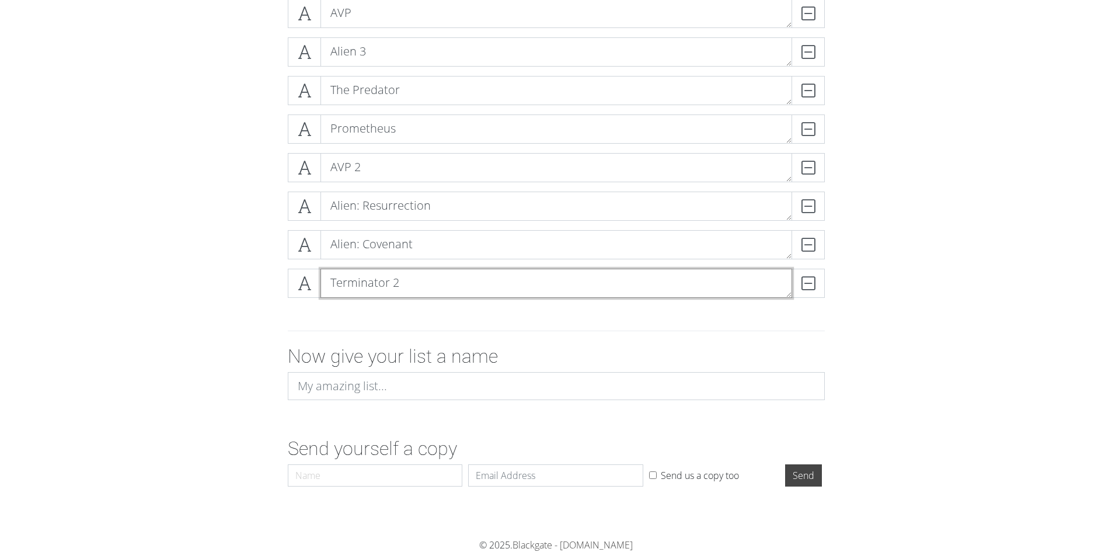
drag, startPoint x: 395, startPoint y: 282, endPoint x: 411, endPoint y: 101, distance: 182.3
click at [409, 92] on div "Predator DELETE Aliens DELETE Prey DELETE Alien DELETE Alien: Romulus DELETE Pr…" at bounding box center [556, 18] width 537 height 578
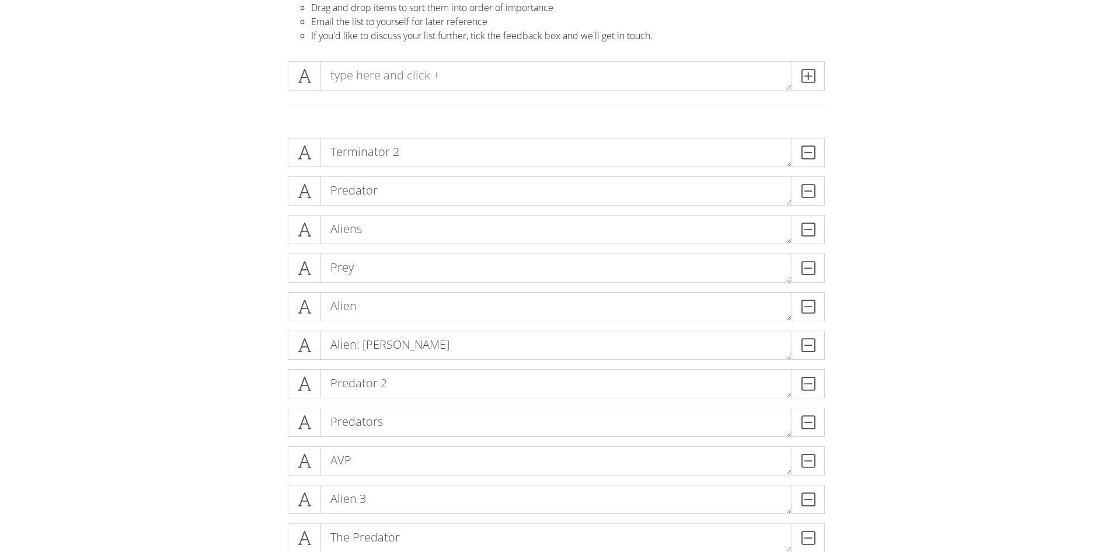
scroll to position [58, 0]
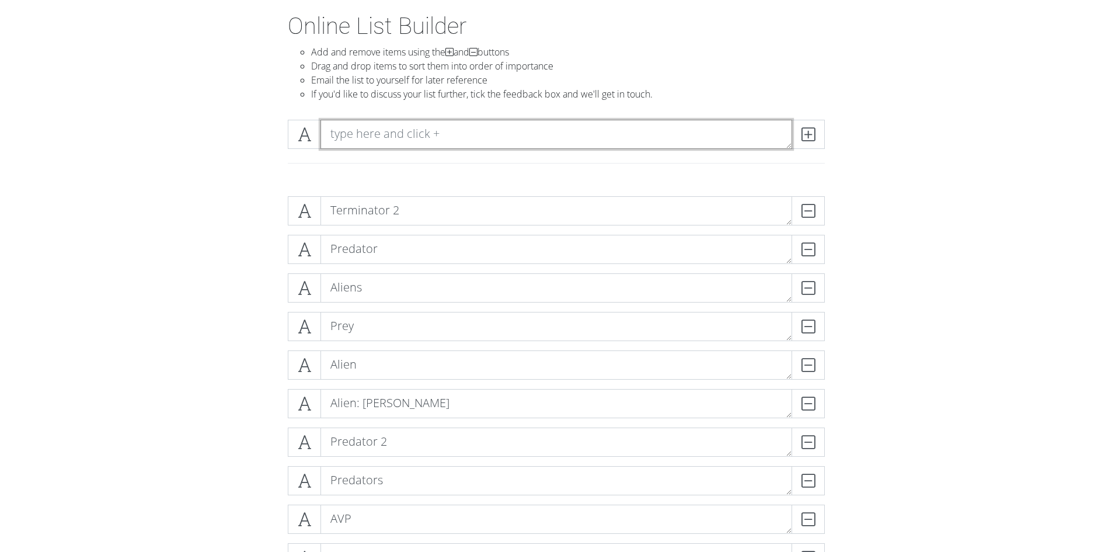
click at [451, 133] on textarea at bounding box center [556, 134] width 472 height 29
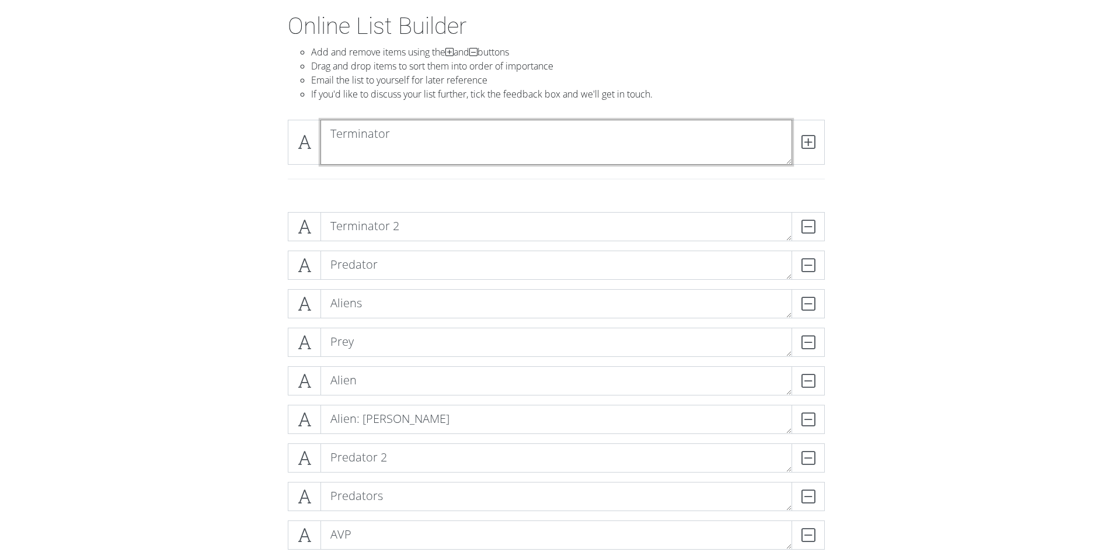
scroll to position [0, 0]
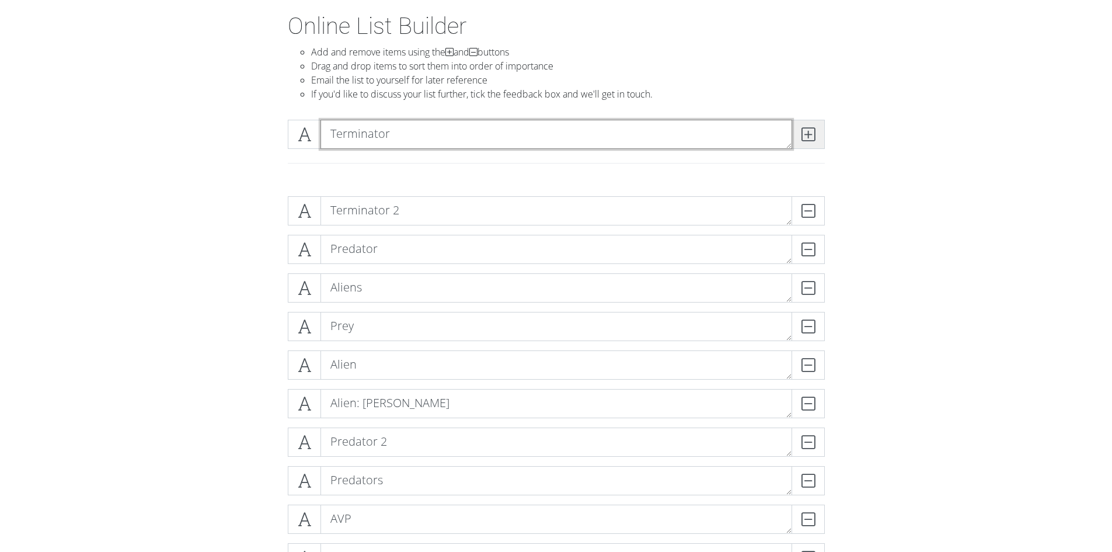
type textarea "Terminator"
click at [807, 135] on icon at bounding box center [807, 134] width 13 height 12
click at [502, 130] on textarea at bounding box center [556, 134] width 472 height 29
type textarea "Terminator 3"
click at [816, 134] on span at bounding box center [807, 134] width 33 height 29
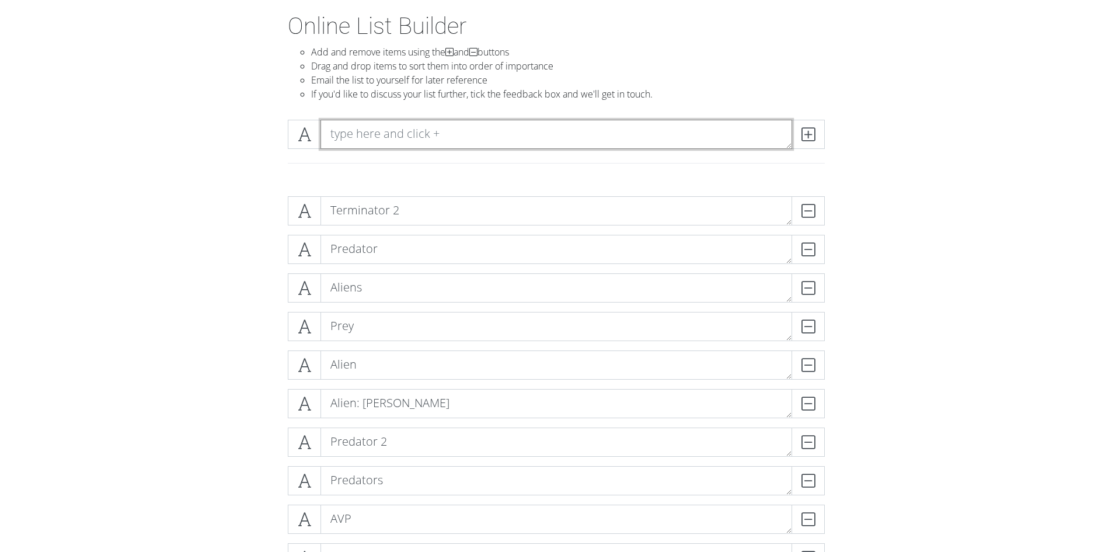
click at [608, 129] on textarea at bounding box center [556, 134] width 472 height 29
type textarea "Terminator dark fate"
click at [807, 137] on icon at bounding box center [807, 134] width 13 height 12
click at [501, 132] on textarea at bounding box center [556, 134] width 472 height 29
type textarea "Terminator 3"
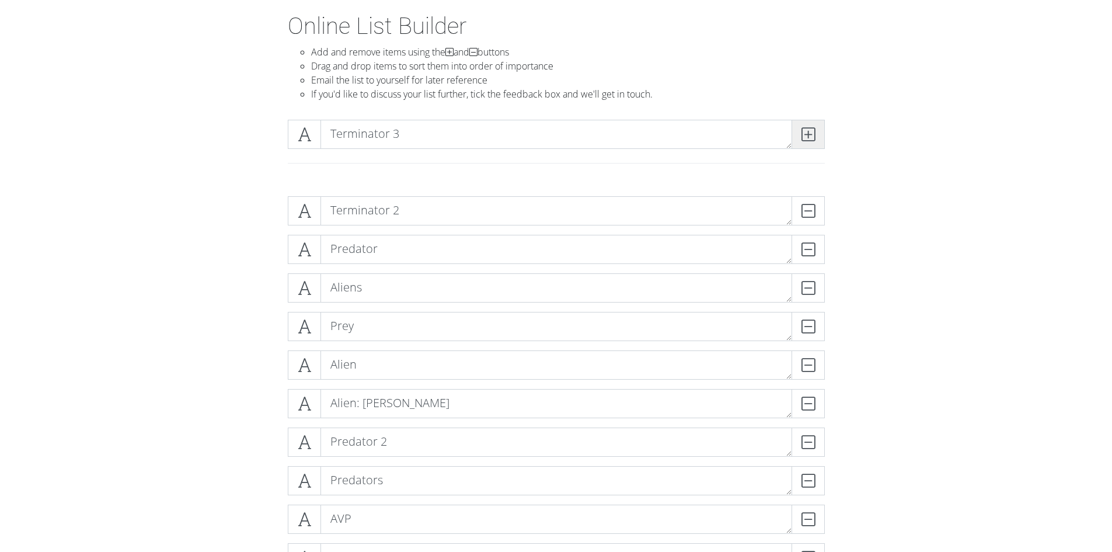
click at [817, 134] on span at bounding box center [807, 134] width 33 height 29
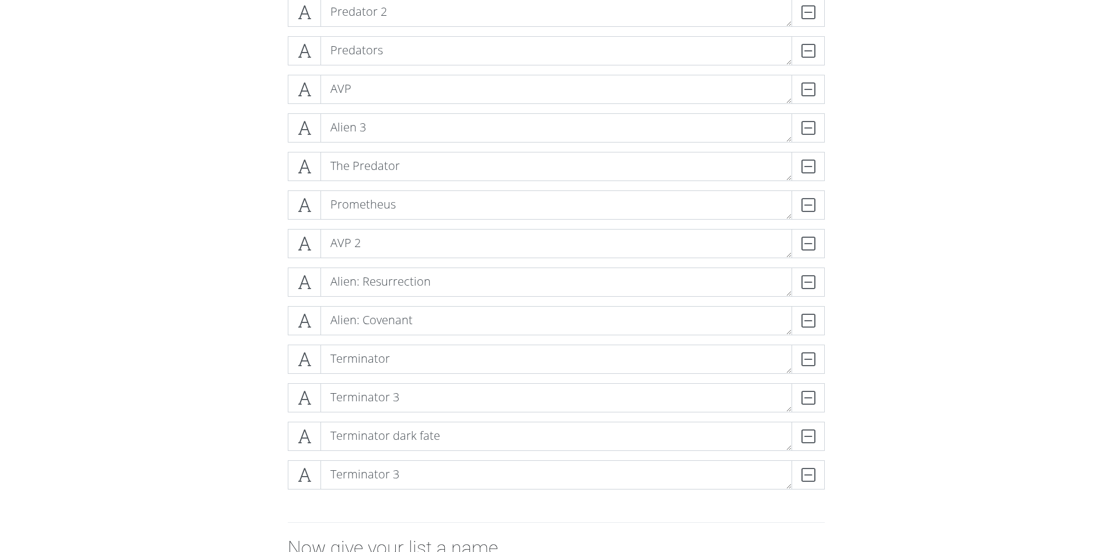
scroll to position [466, 0]
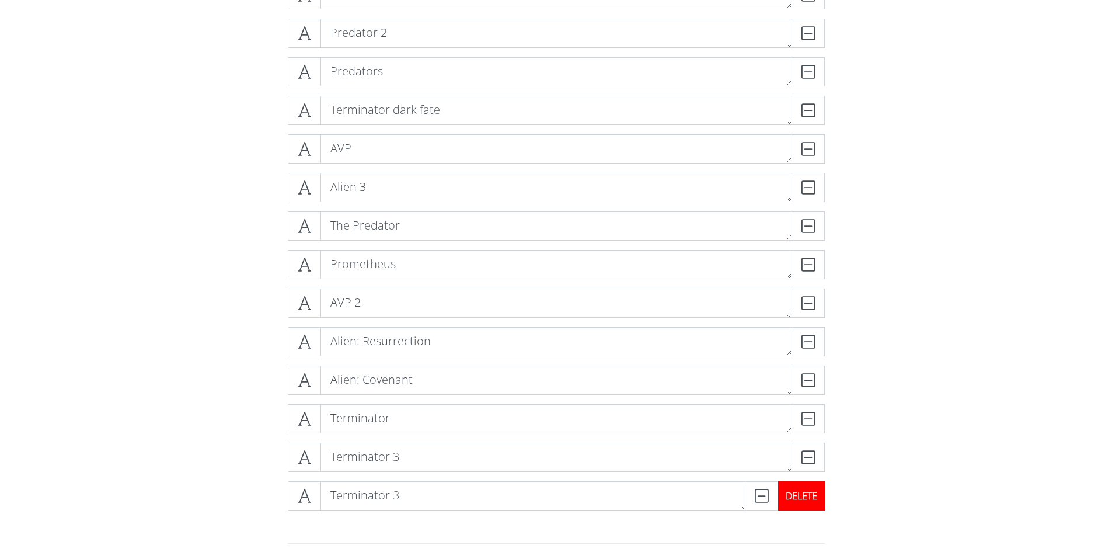
click at [803, 492] on div "DELETE" at bounding box center [801, 495] width 47 height 29
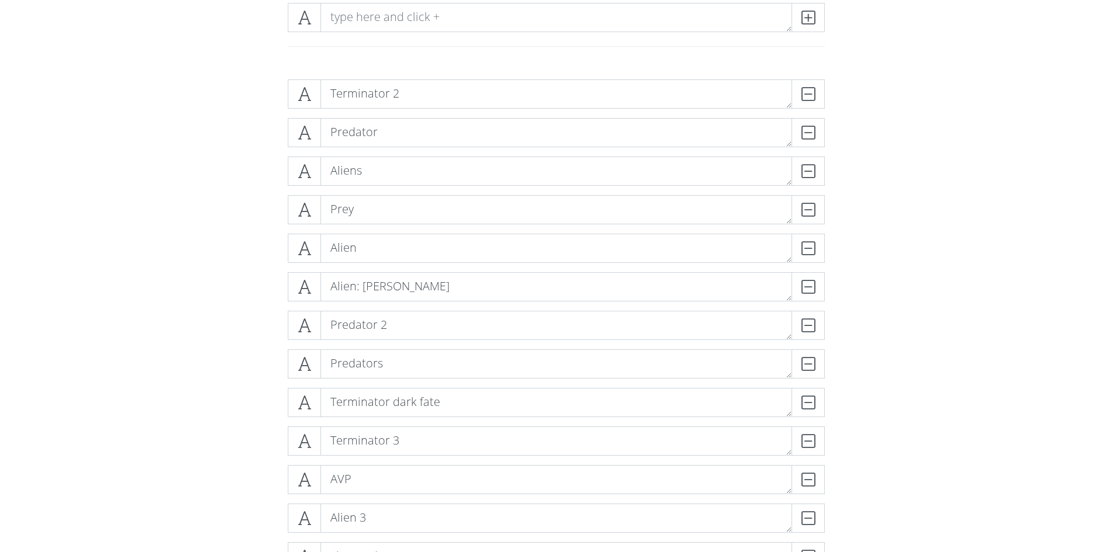
scroll to position [116, 0]
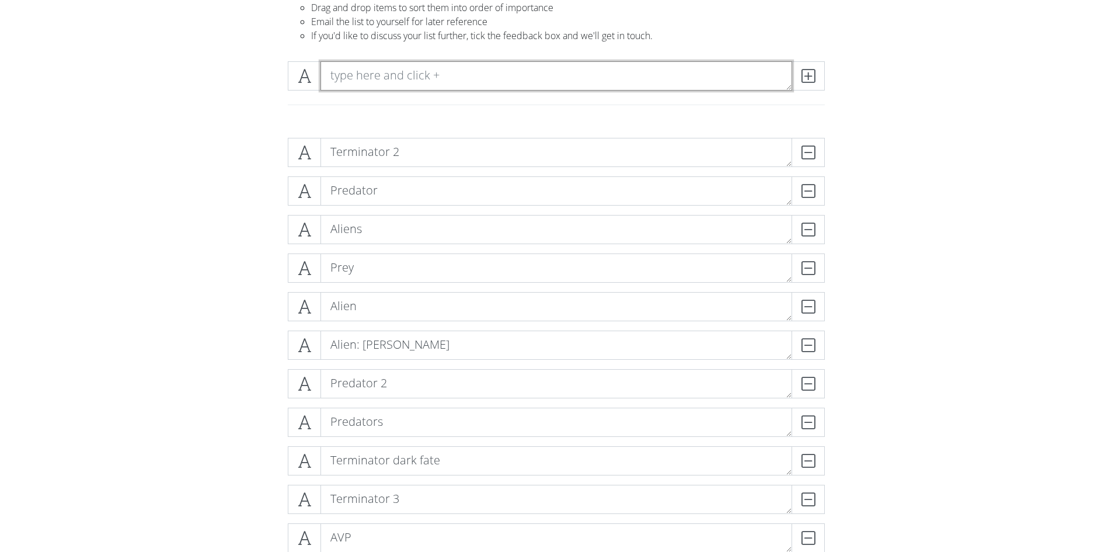
click at [428, 75] on textarea at bounding box center [556, 75] width 472 height 29
type textarea "Terminator salvation"
click at [822, 72] on span at bounding box center [807, 75] width 33 height 29
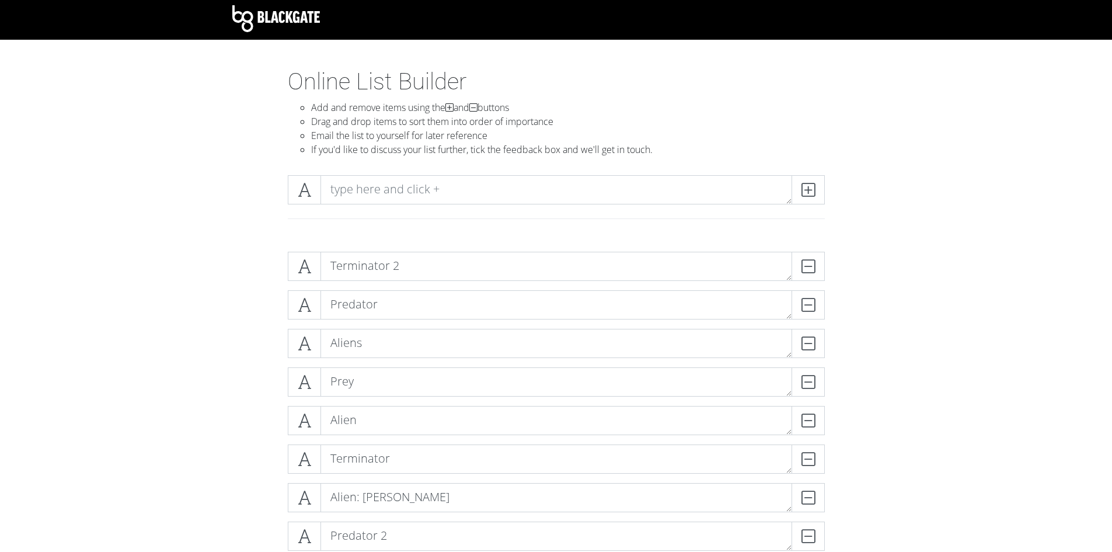
scroll to position [0, 0]
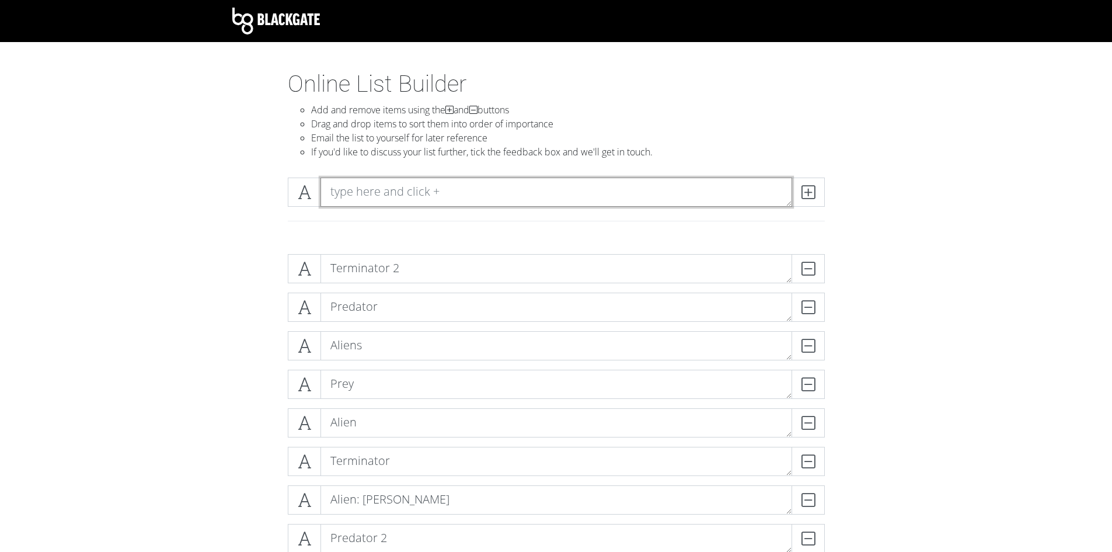
click at [455, 196] on textarea at bounding box center [556, 191] width 472 height 29
type textarea "Terminator genysis"
click at [806, 192] on icon at bounding box center [807, 192] width 13 height 12
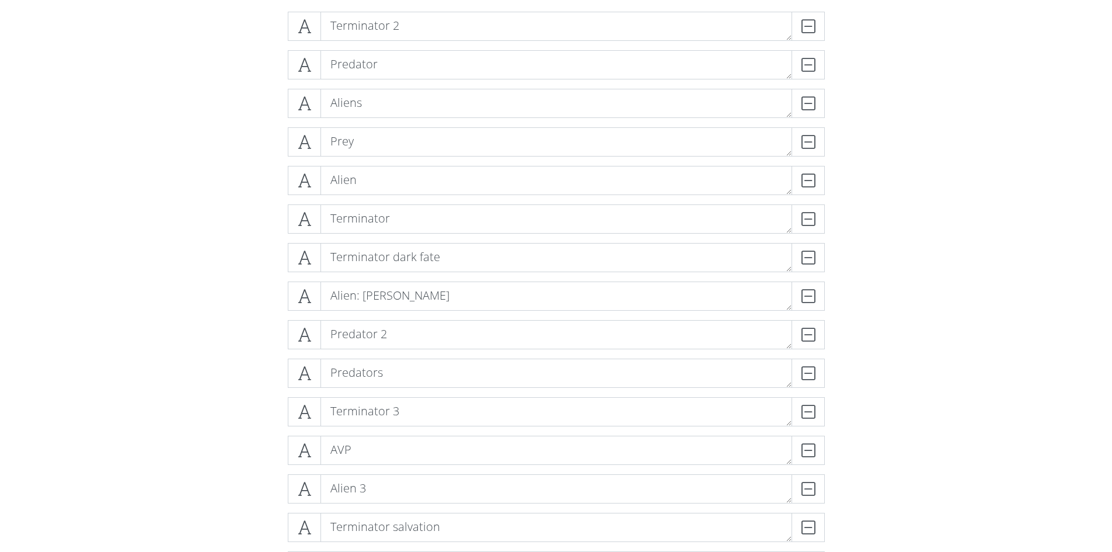
scroll to position [243, 0]
